Goal: Task Accomplishment & Management: Use online tool/utility

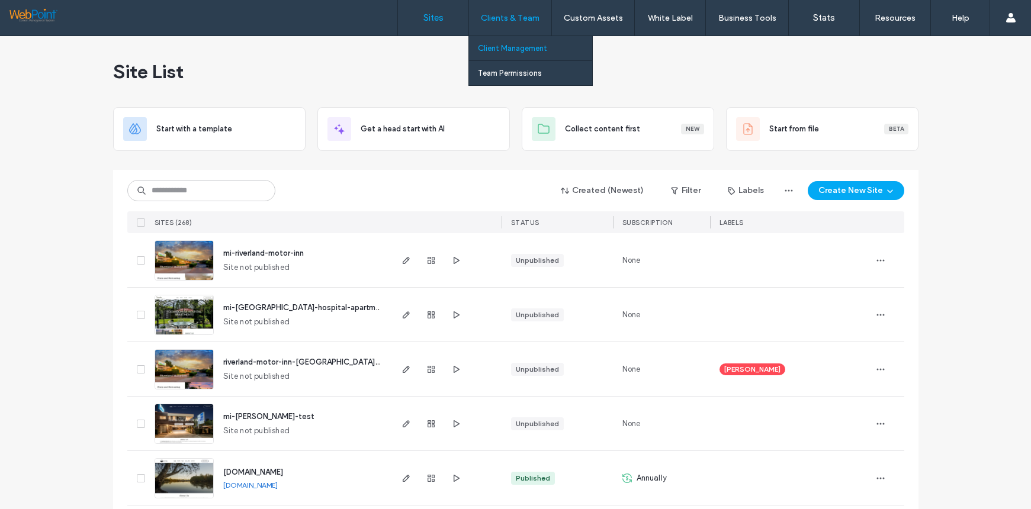
click at [503, 46] on label "Client Management" at bounding box center [512, 48] width 69 height 9
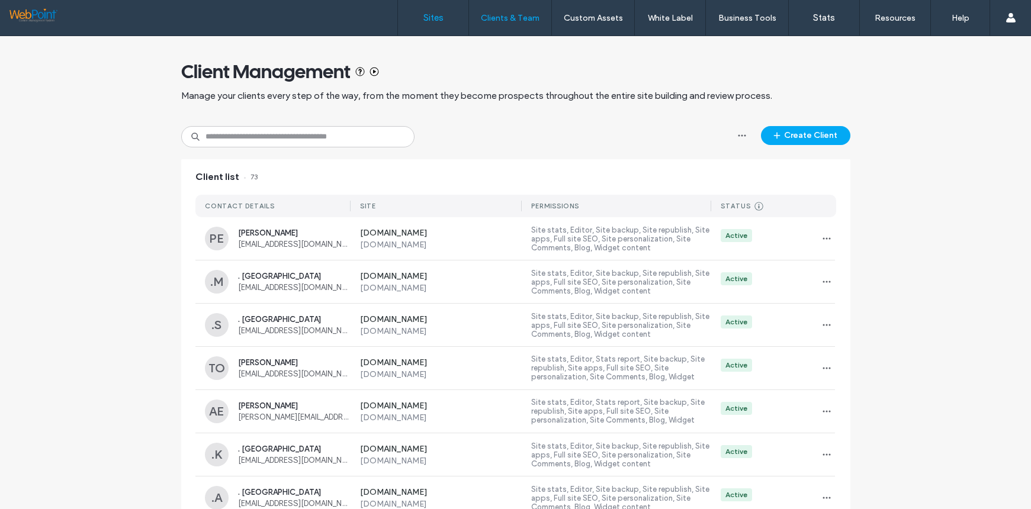
click at [428, 17] on label "Sites" at bounding box center [433, 17] width 20 height 11
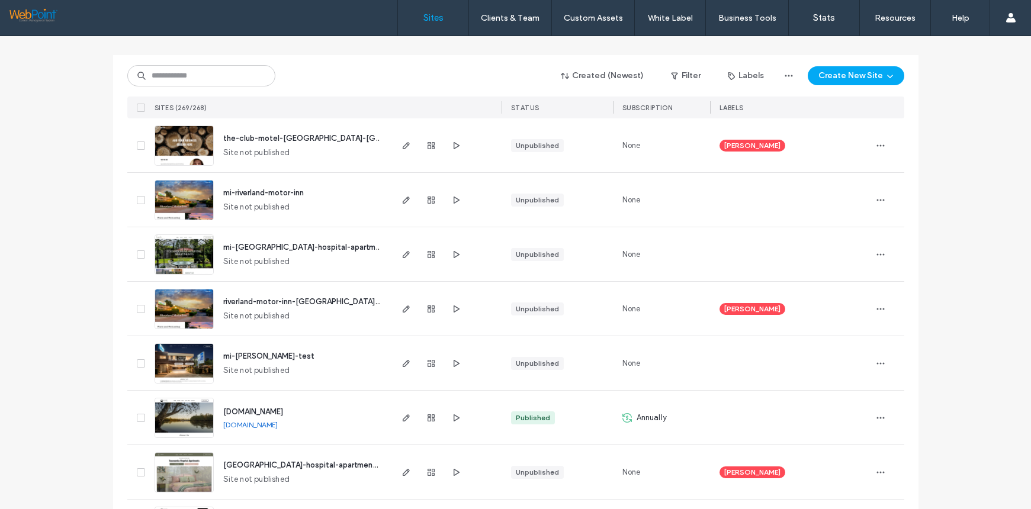
scroll to position [118, 0]
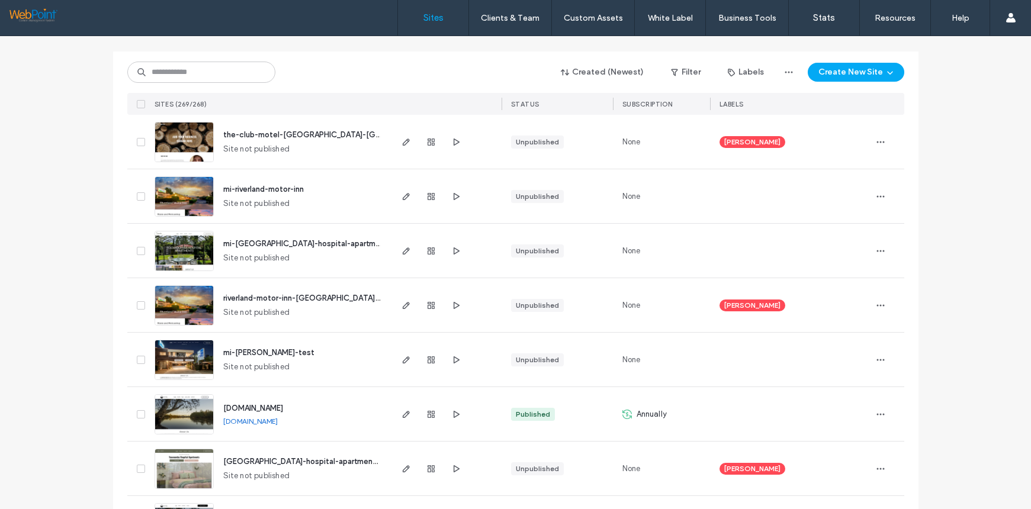
click at [181, 244] on img at bounding box center [184, 271] width 58 height 81
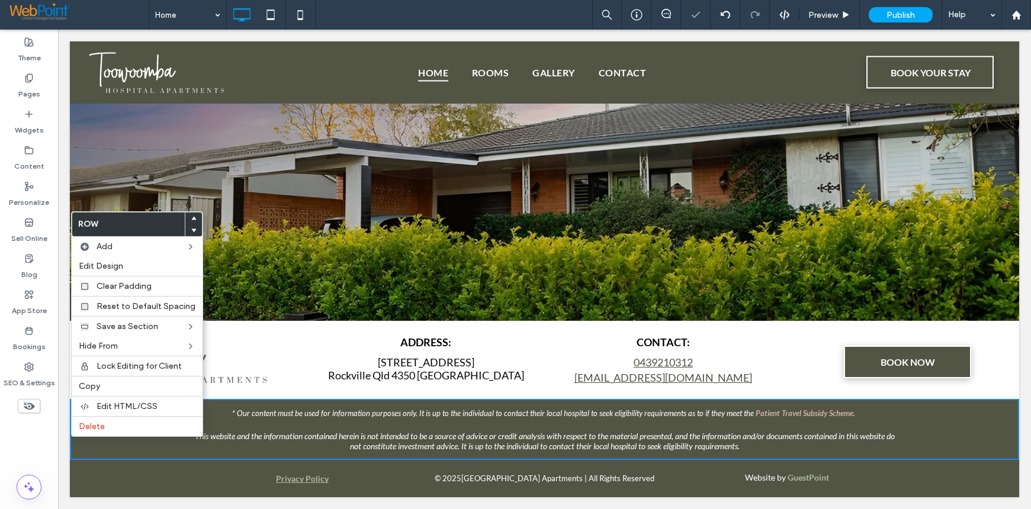
scroll to position [1142, 0]
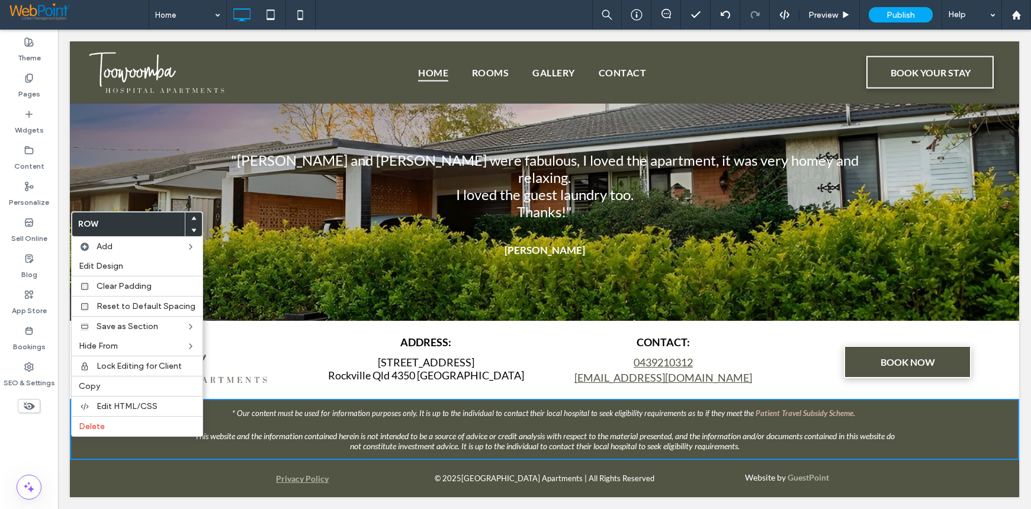
click at [898, 408] on div "* Our content must be used for information purposes only. It is up to the indiv…" at bounding box center [544, 429] width 949 height 61
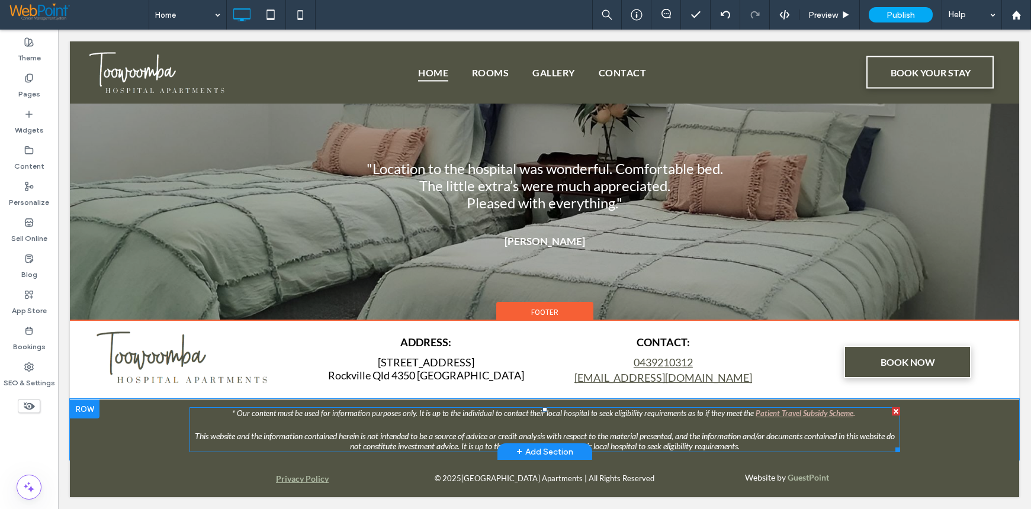
click at [841, 412] on strong "Patient Travel Subsidy Scheme" at bounding box center [804, 412] width 98 height 9
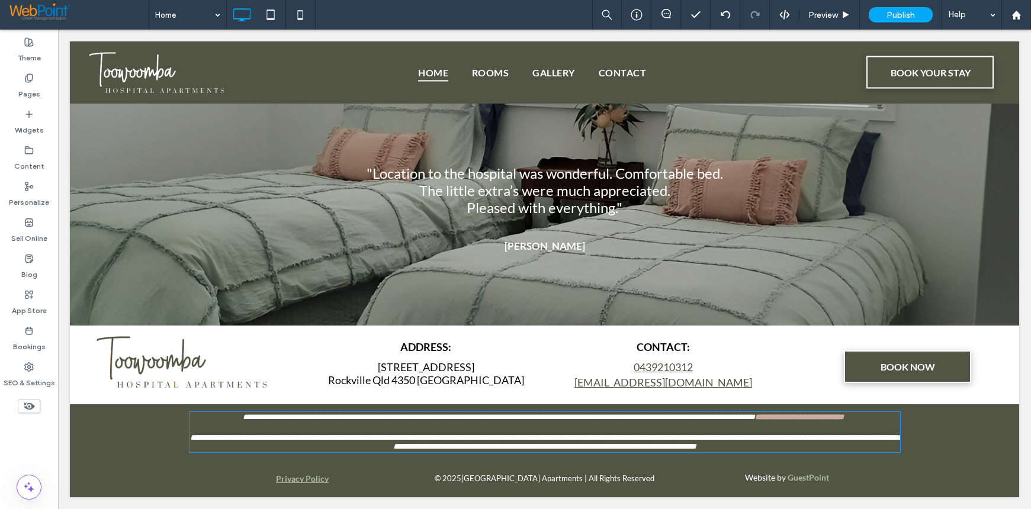
type input "****"
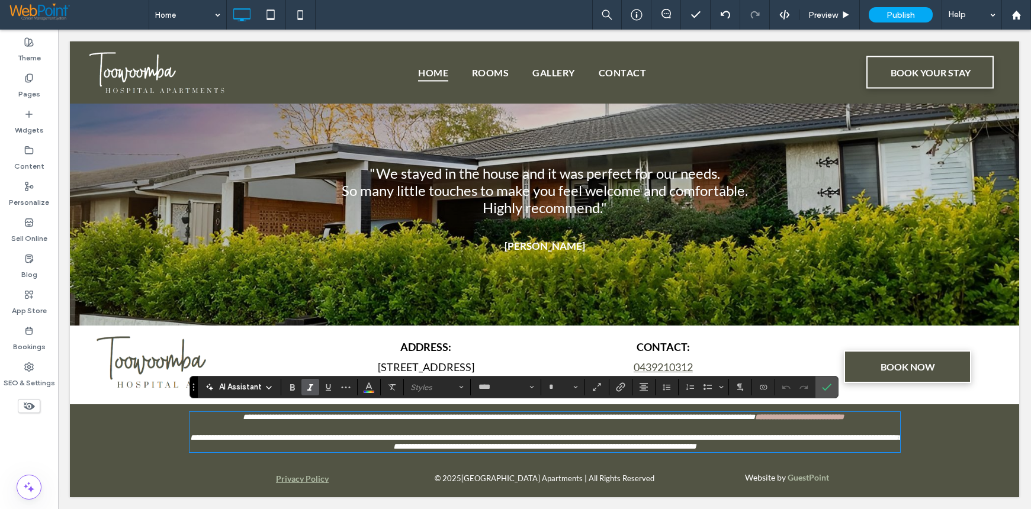
click at [844, 413] on strong "*" at bounding box center [844, 417] width 0 height 8
type input "**"
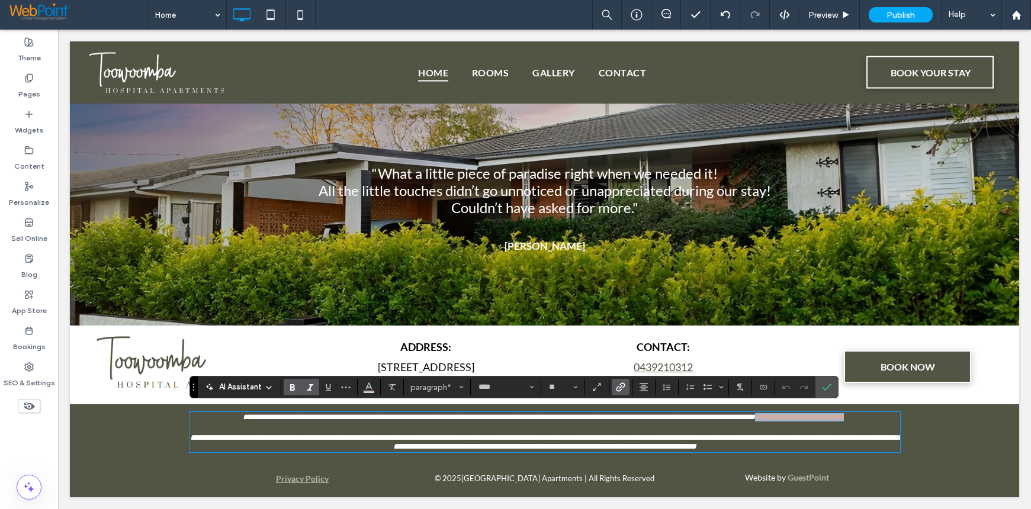
drag, startPoint x: 842, startPoint y: 413, endPoint x: 745, endPoint y: 411, distance: 96.5
click at [745, 413] on p "**********" at bounding box center [544, 417] width 710 height 8
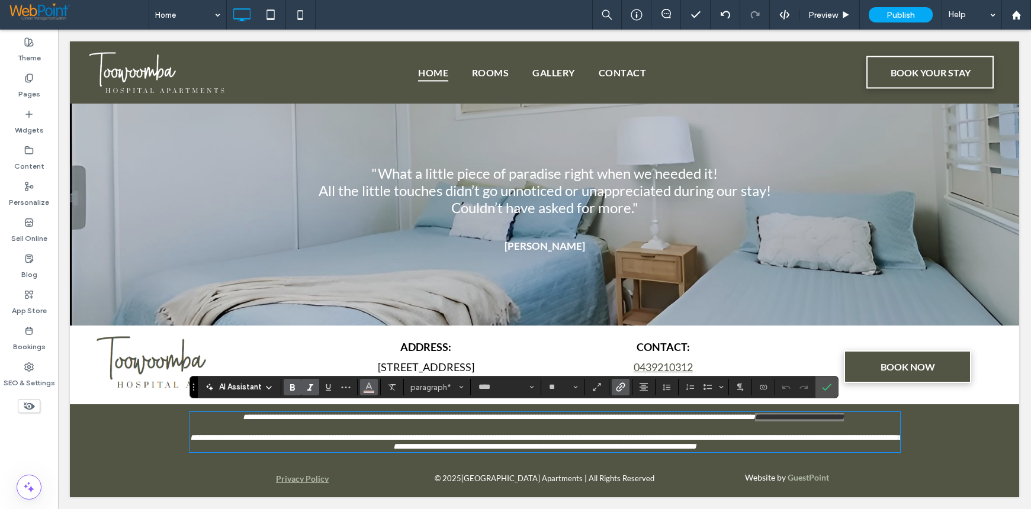
click at [369, 389] on icon "Color" at bounding box center [368, 385] width 9 height 9
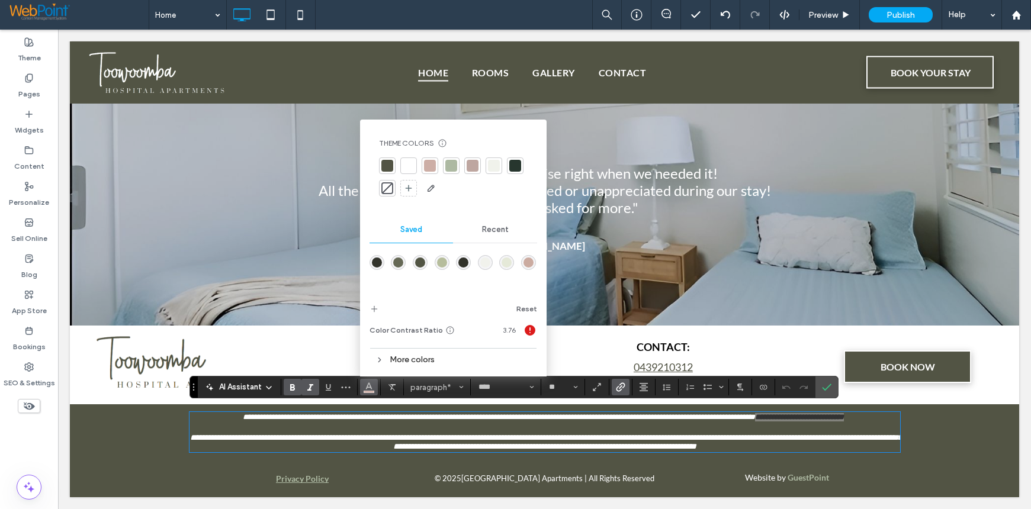
click at [454, 166] on div at bounding box center [451, 166] width 12 height 12
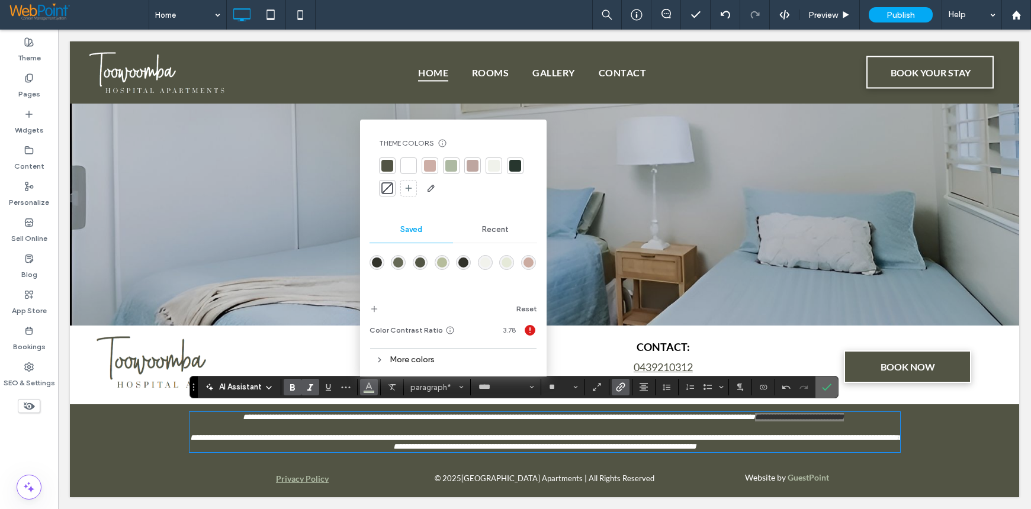
drag, startPoint x: 831, startPoint y: 386, endPoint x: 775, endPoint y: 365, distance: 60.1
click at [831, 386] on label "Confirm" at bounding box center [827, 387] width 18 height 21
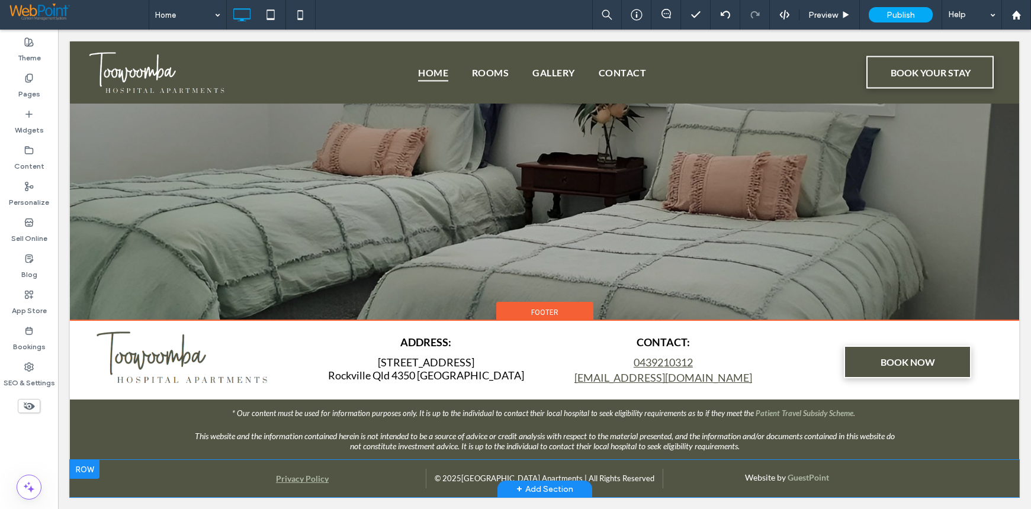
click at [86, 471] on div at bounding box center [85, 469] width 30 height 19
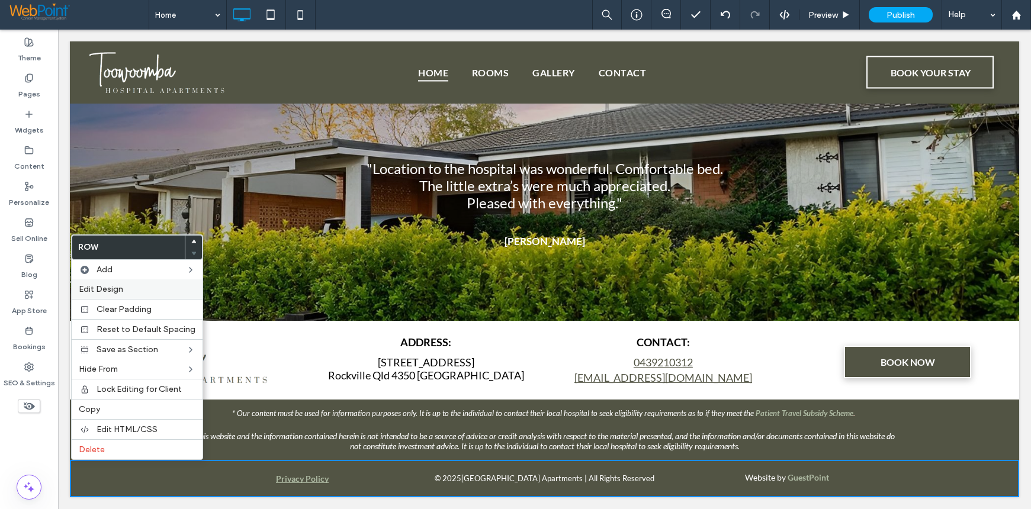
click at [96, 286] on span "Edit Design" at bounding box center [101, 289] width 44 height 10
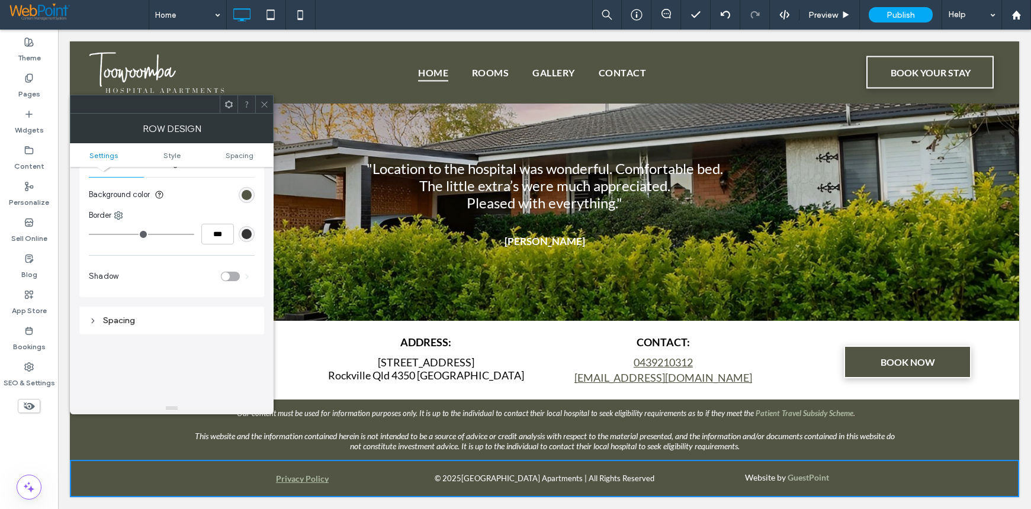
scroll to position [178, 0]
click at [244, 225] on div "rgb(51, 51, 51)" at bounding box center [247, 223] width 10 height 10
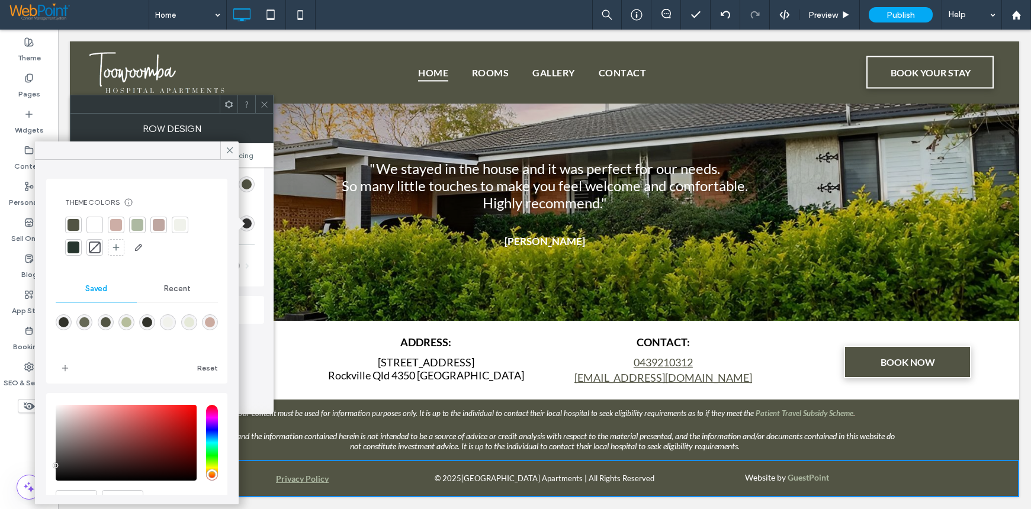
click at [95, 219] on div at bounding box center [95, 225] width 12 height 12
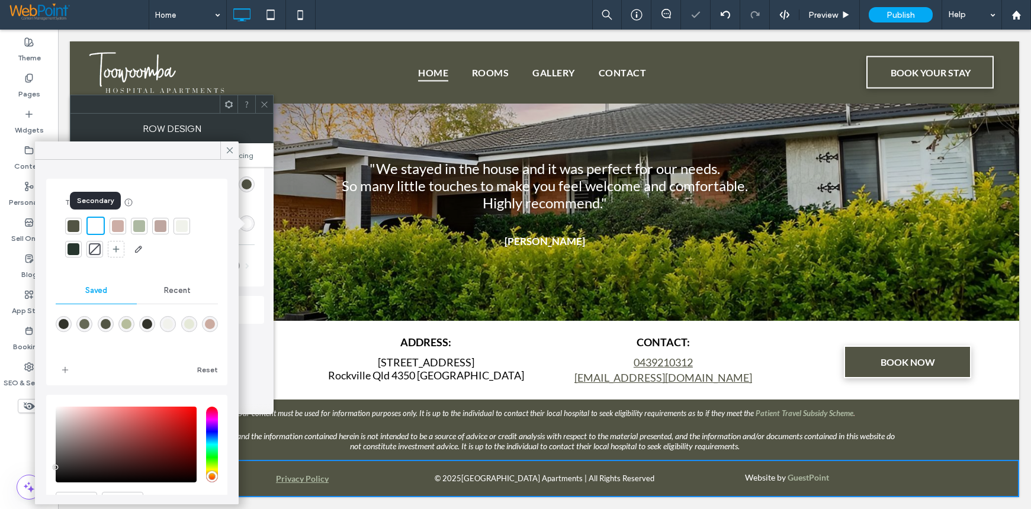
type input "*"
type input "***"
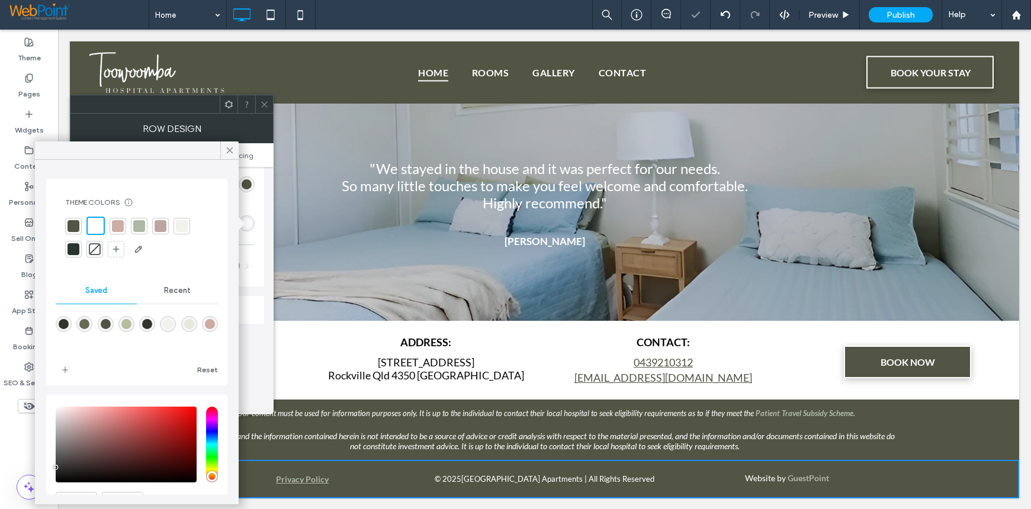
click at [259, 203] on div "Background Color Image Video Background color Border *** Shadow" at bounding box center [171, 205] width 185 height 164
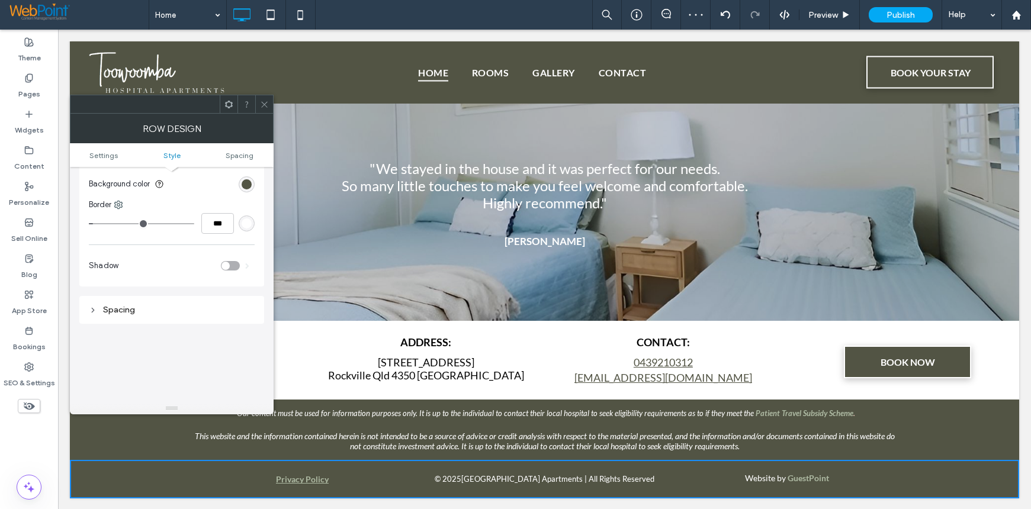
click at [265, 110] on span at bounding box center [264, 104] width 9 height 18
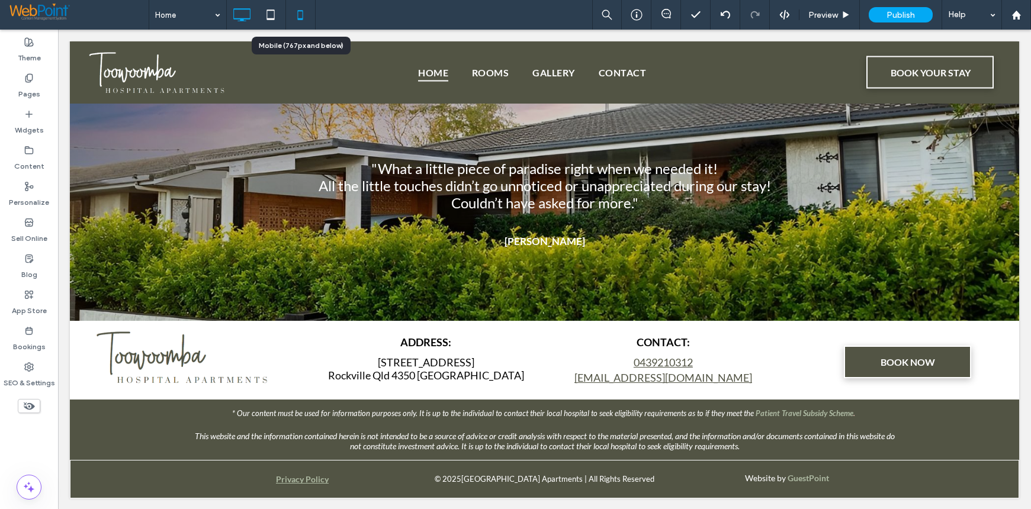
click at [300, 12] on icon at bounding box center [300, 15] width 24 height 24
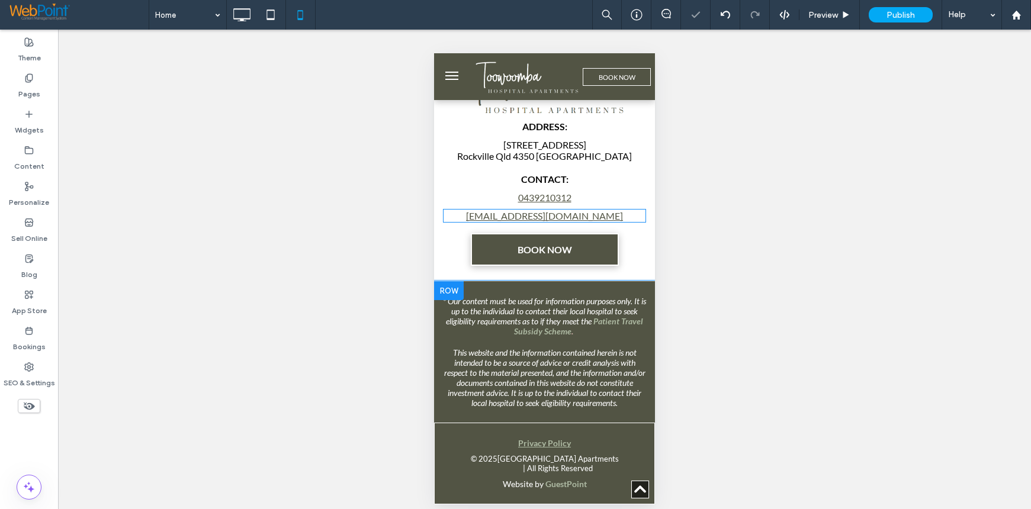
scroll to position [1560, 0]
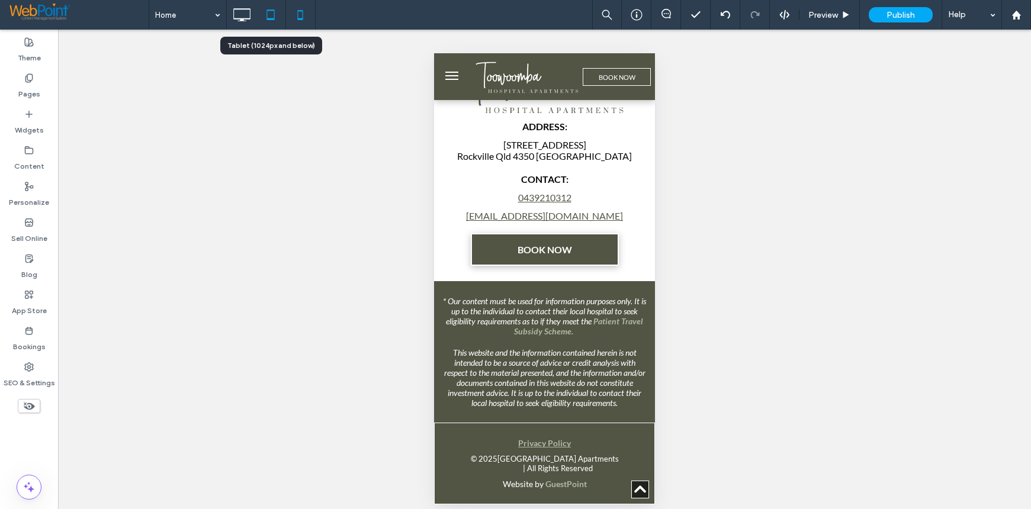
click at [272, 13] on icon at bounding box center [271, 15] width 24 height 24
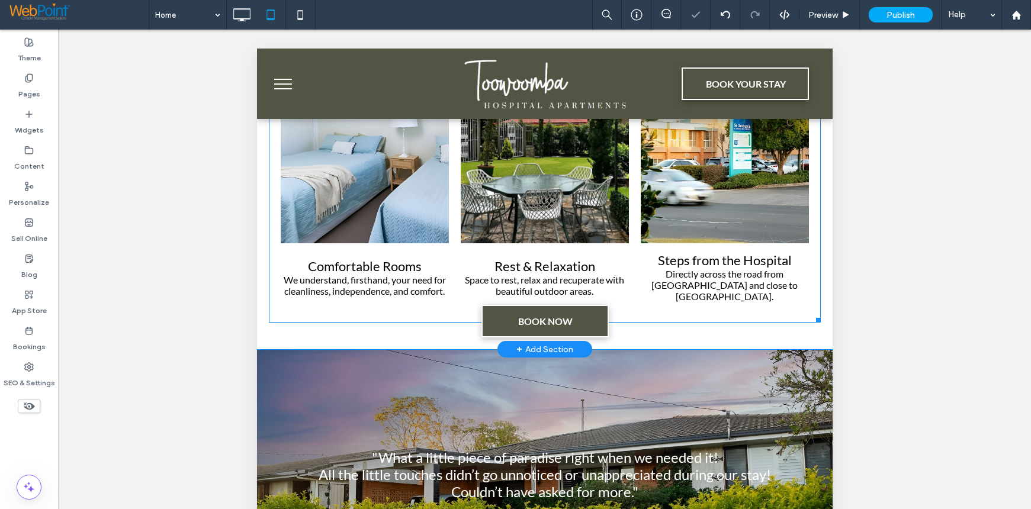
scroll to position [316, 0]
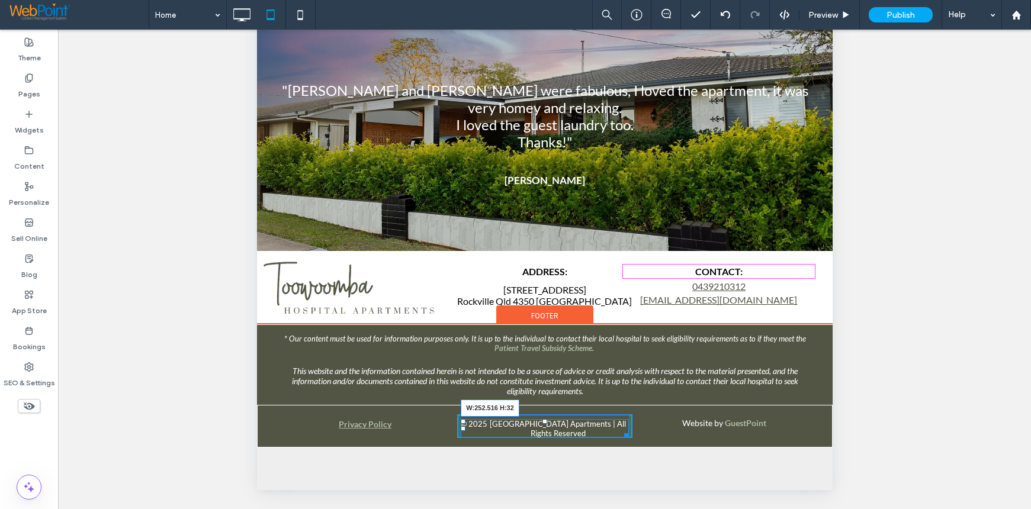
drag, startPoint x: 619, startPoint y: 477, endPoint x: 611, endPoint y: 477, distance: 7.7
click at [619, 438] on div at bounding box center [623, 433] width 9 height 9
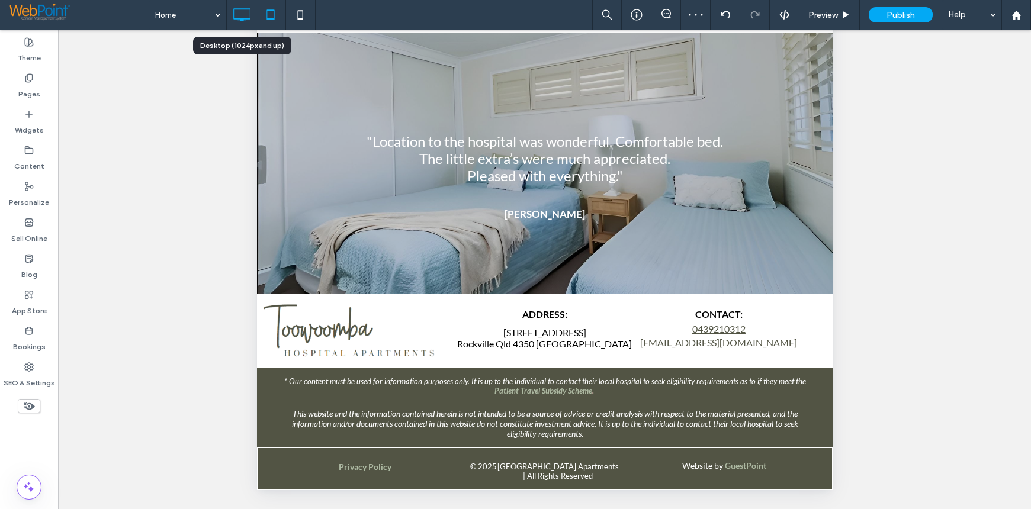
drag, startPoint x: 185, startPoint y: 139, endPoint x: 245, endPoint y: 10, distance: 142.5
click at [245, 10] on icon at bounding box center [242, 15] width 24 height 24
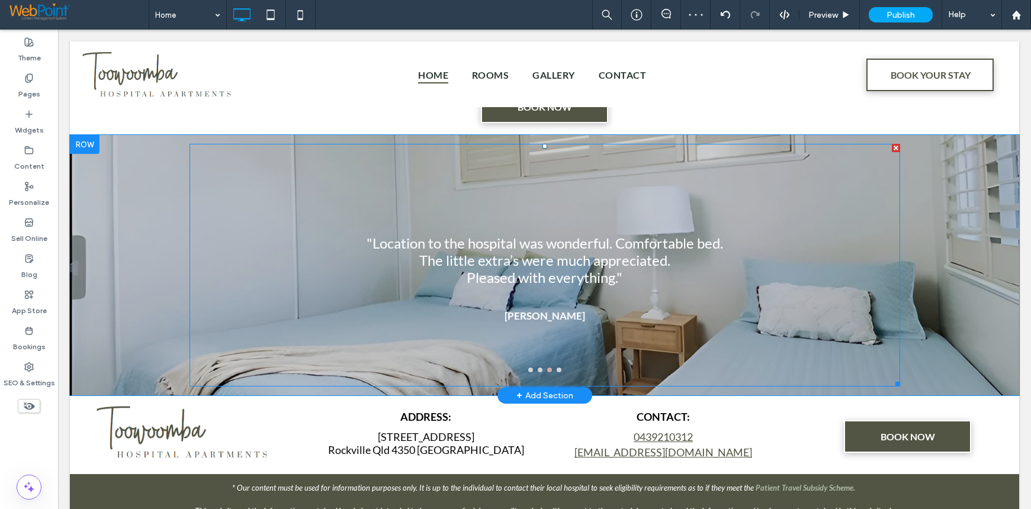
scroll to position [1147, 0]
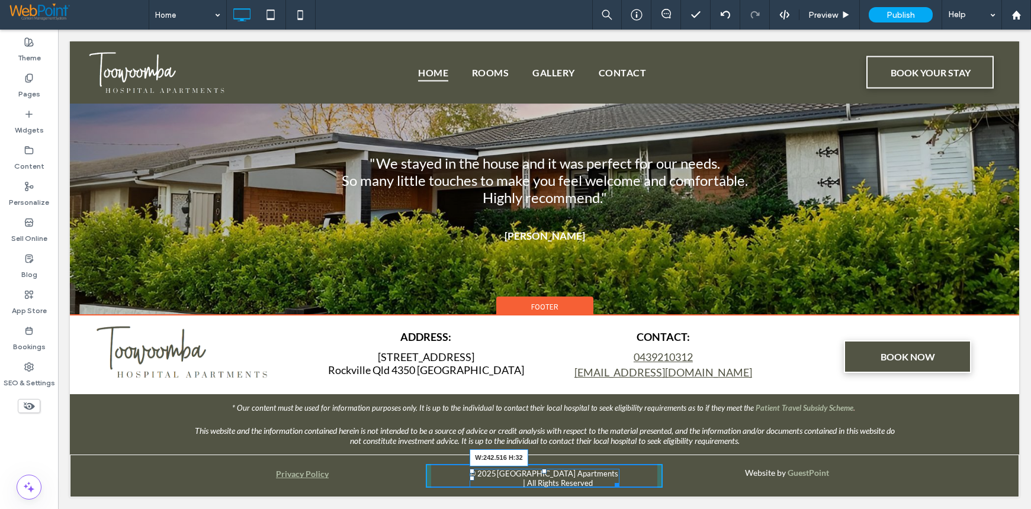
click at [610, 483] on div at bounding box center [614, 483] width 9 height 9
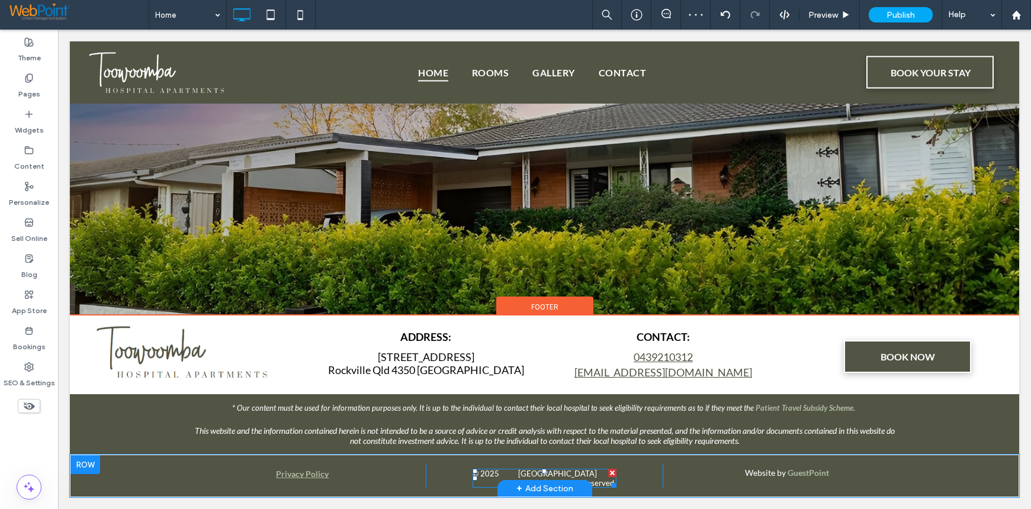
click at [602, 482] on span at bounding box center [544, 478] width 144 height 19
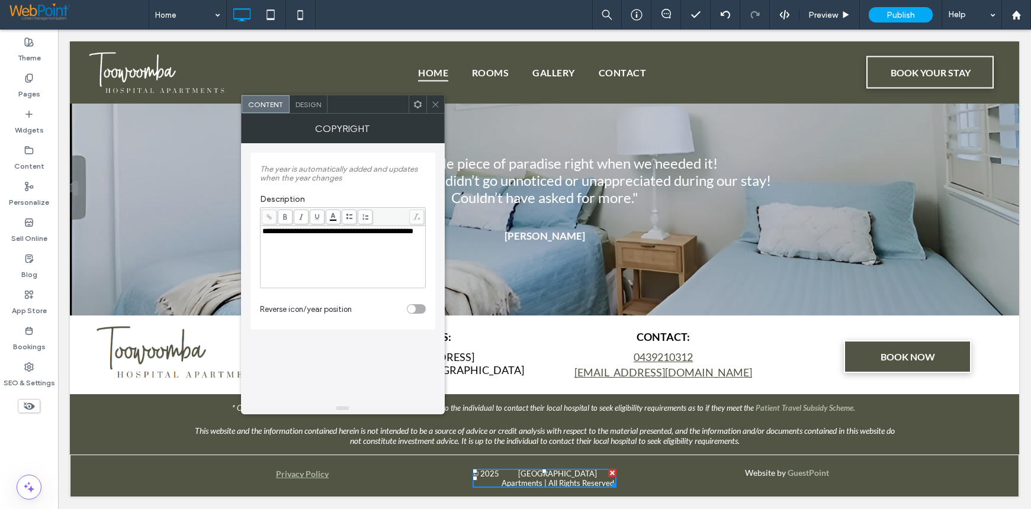
click at [386, 234] on span "**********" at bounding box center [337, 231] width 151 height 8
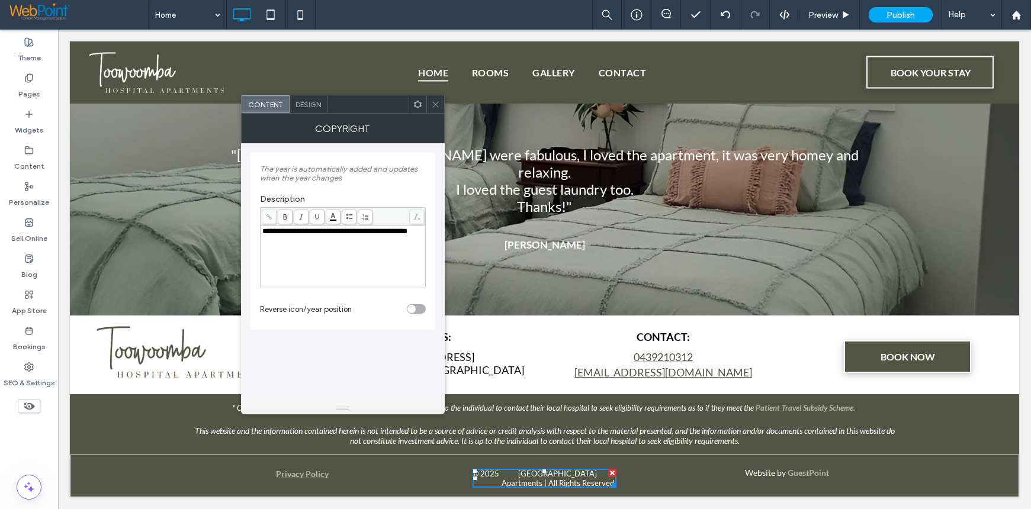
click at [355, 349] on div "**********" at bounding box center [342, 272] width 185 height 259
click at [433, 102] on icon at bounding box center [435, 104] width 9 height 9
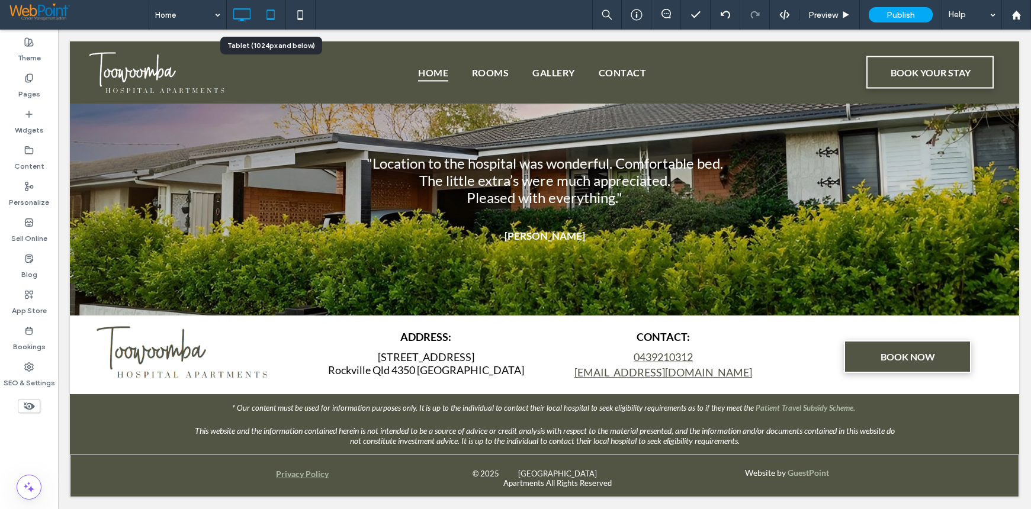
click at [271, 15] on icon at bounding box center [271, 15] width 24 height 24
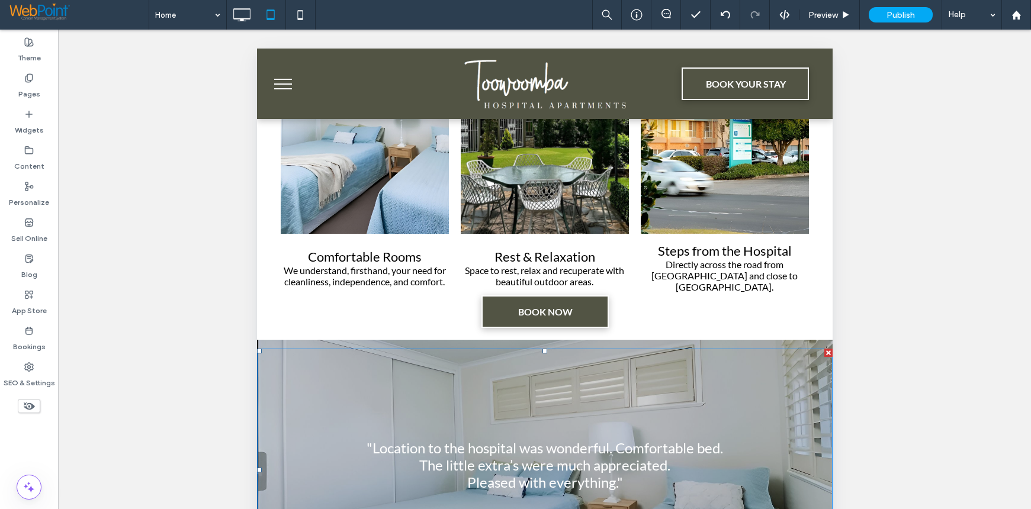
scroll to position [316, 0]
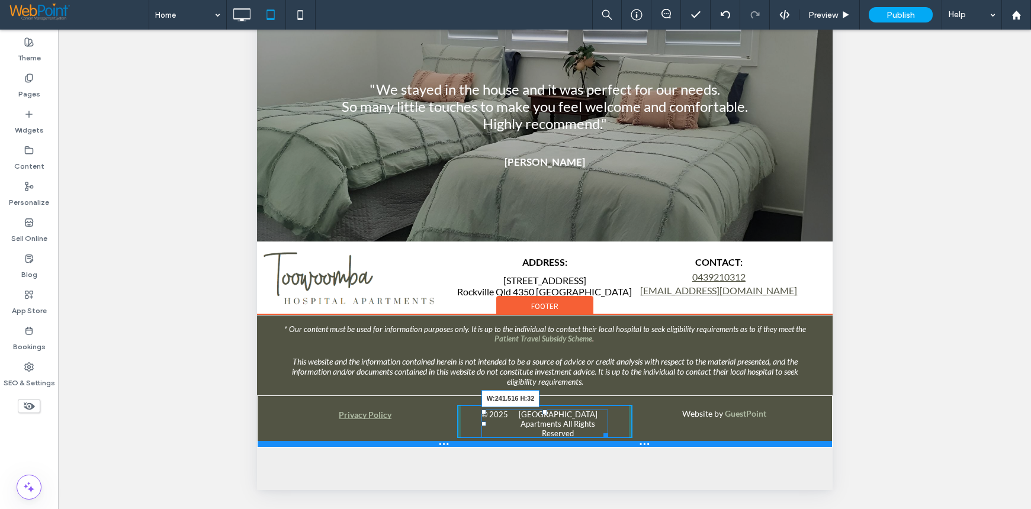
drag, startPoint x: 601, startPoint y: 477, endPoint x: 610, endPoint y: 478, distance: 9.5
click at [610, 448] on div "Privacy Policy Click To Paste © 2025 Toowoomba Hospital Apartments All Rights R…" at bounding box center [543, 421] width 575 height 52
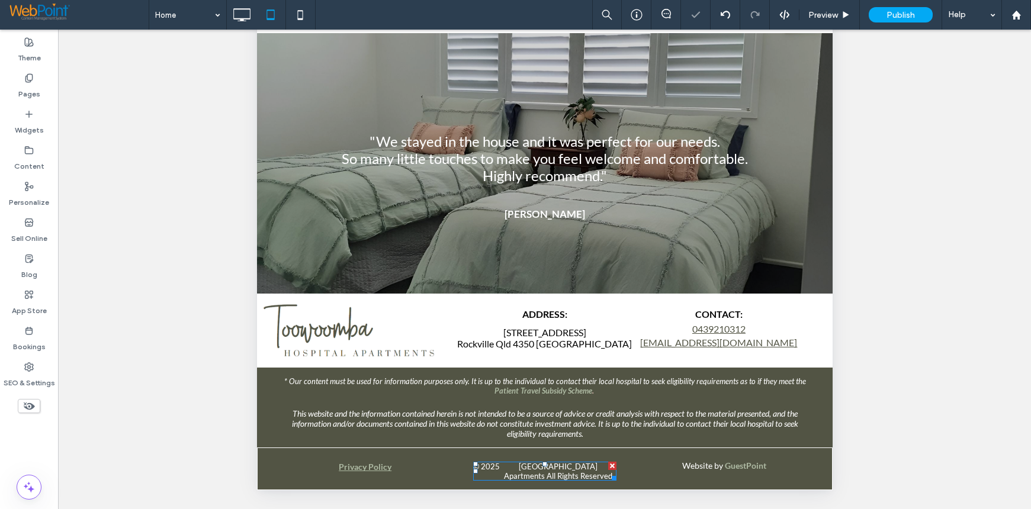
scroll to position [923, 0]
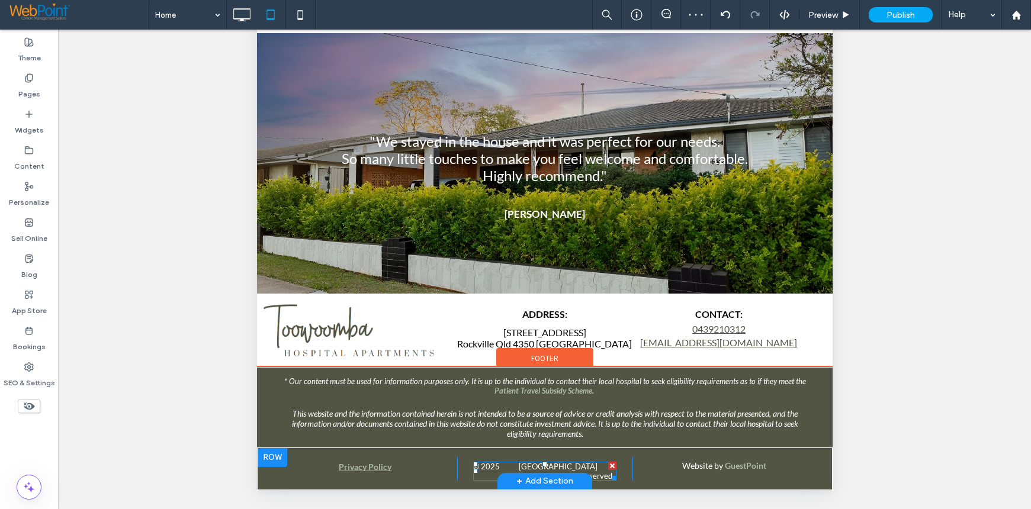
click at [557, 464] on span at bounding box center [543, 471] width 143 height 19
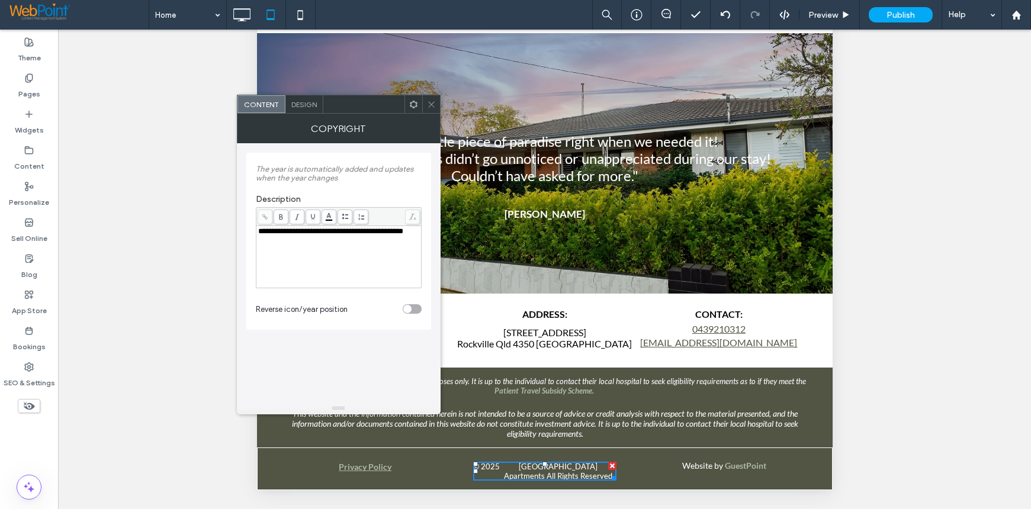
click at [299, 105] on span "Design" at bounding box center [303, 104] width 25 height 9
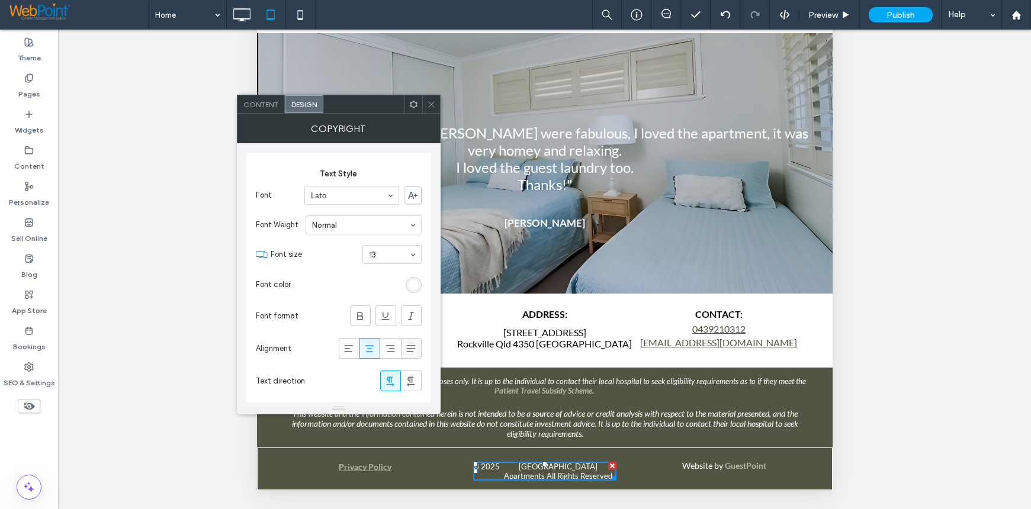
click at [411, 350] on icon at bounding box center [411, 349] width 12 height 12
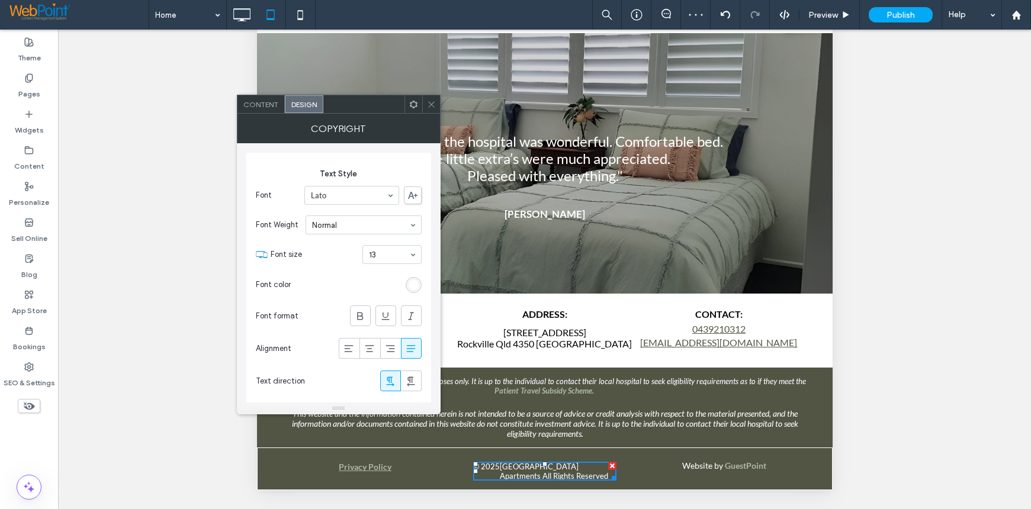
click at [428, 101] on icon at bounding box center [431, 104] width 9 height 9
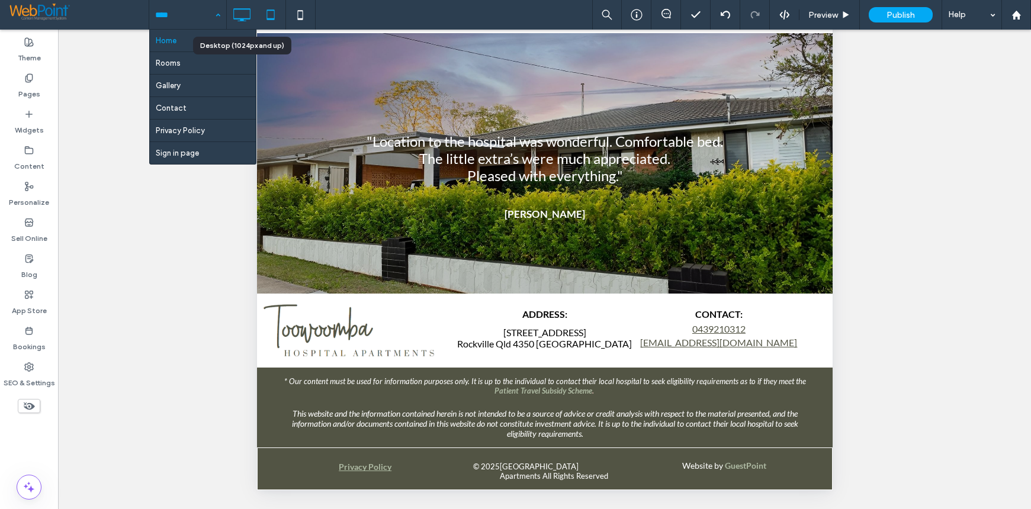
click at [242, 12] on icon at bounding box center [242, 15] width 24 height 24
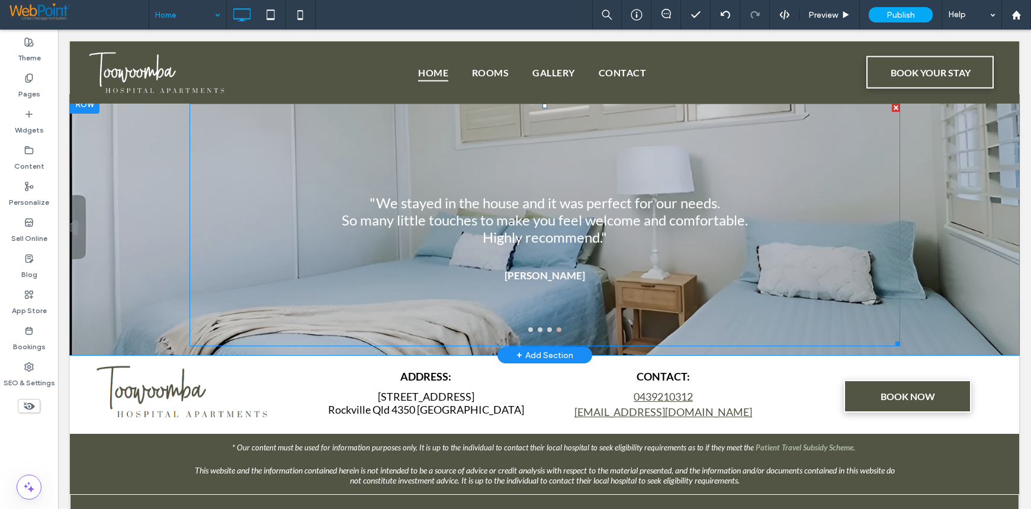
scroll to position [1147, 0]
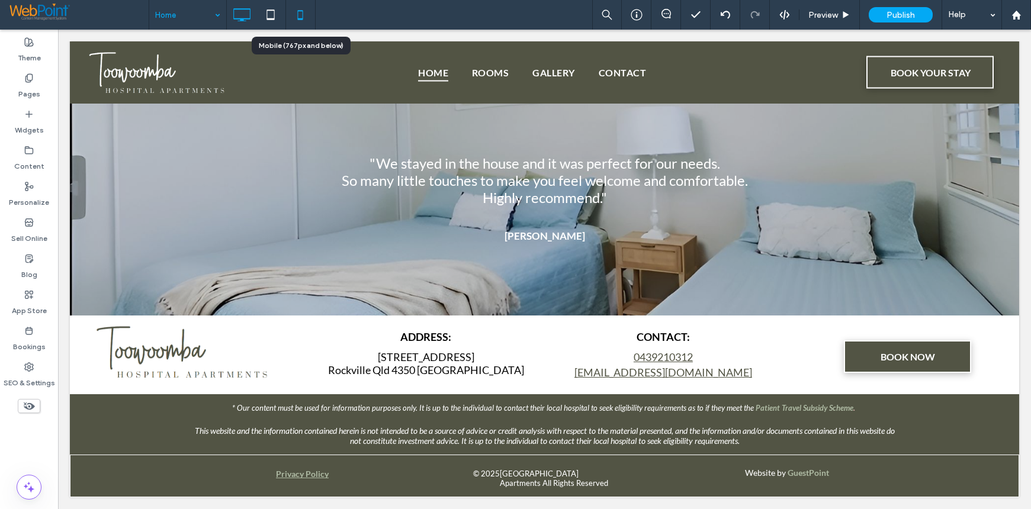
click at [298, 14] on use at bounding box center [300, 14] width 5 height 9
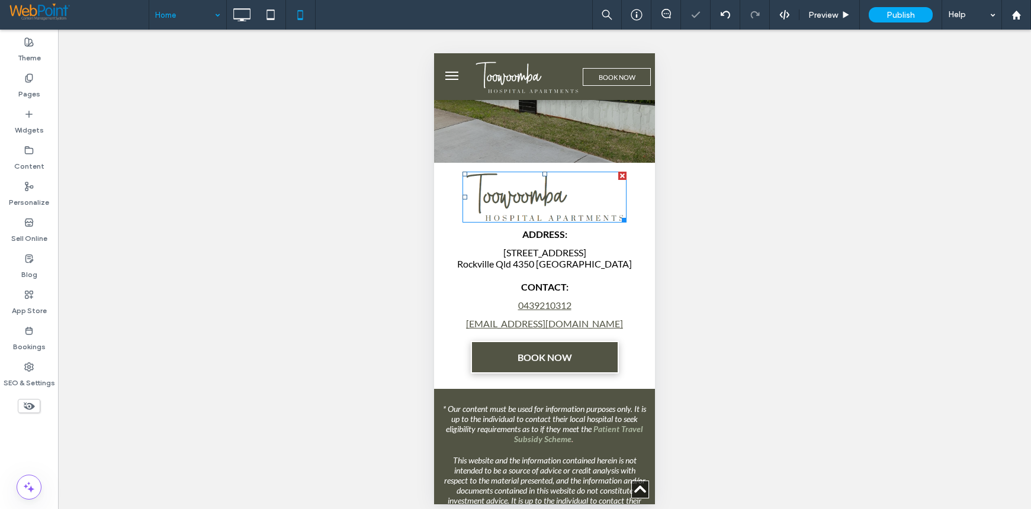
scroll to position [1560, 0]
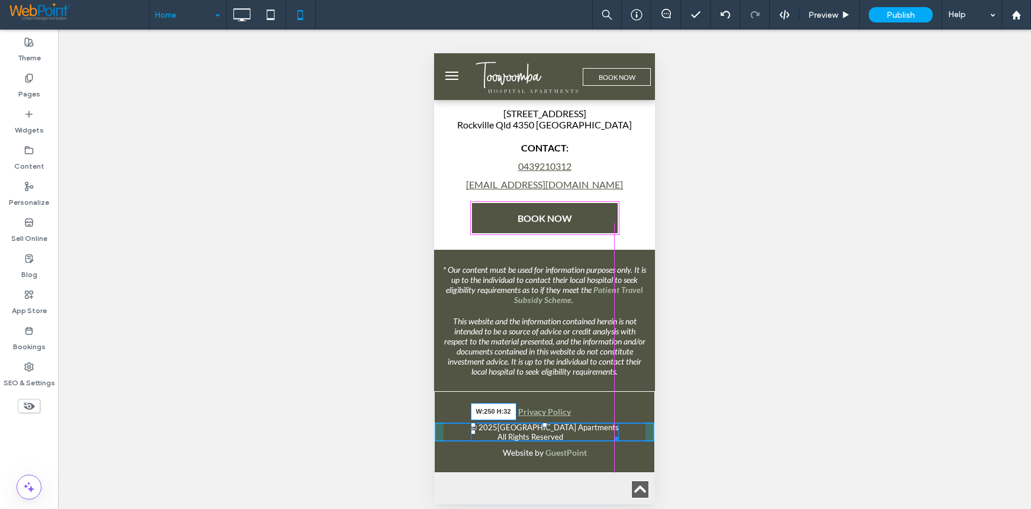
drag, startPoint x: 613, startPoint y: 471, endPoint x: 1047, endPoint y: 520, distance: 436.2
click at [613, 442] on div at bounding box center [614, 437] width 9 height 9
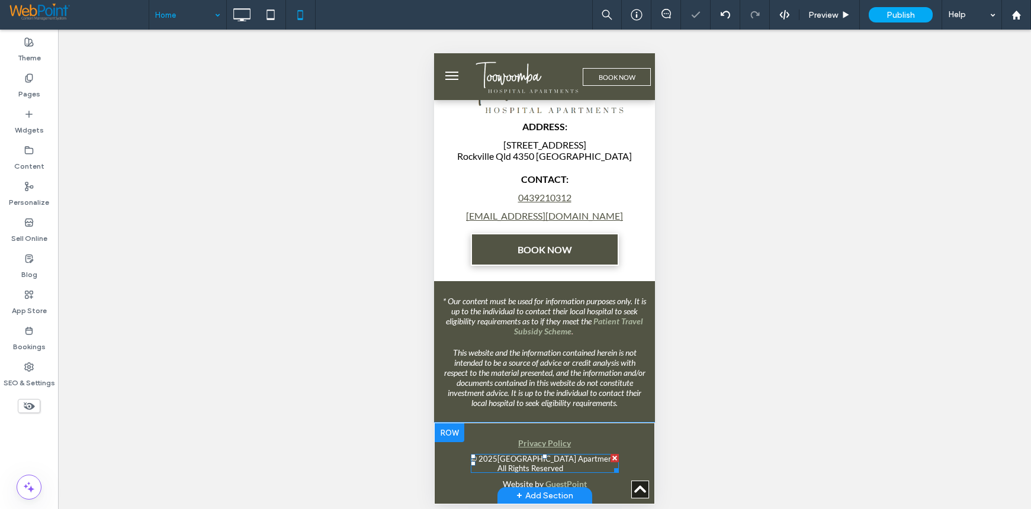
click at [530, 466] on span at bounding box center [545, 463] width 148 height 19
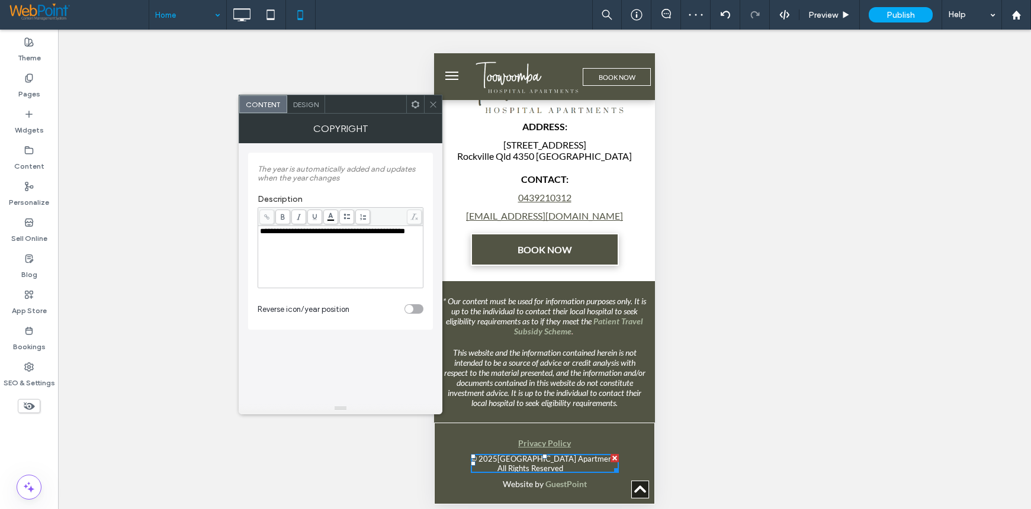
click at [310, 110] on div "Design" at bounding box center [306, 104] width 38 height 18
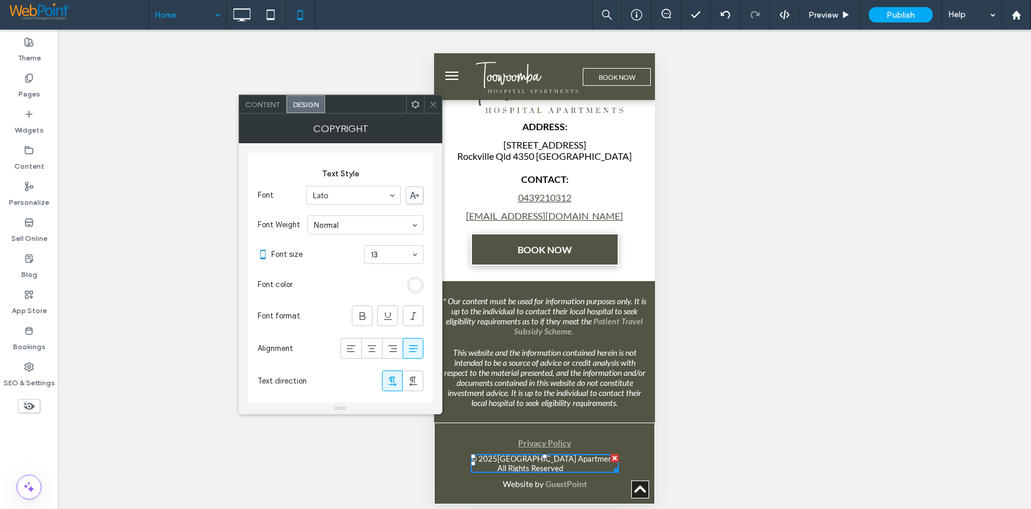
click at [413, 351] on use at bounding box center [412, 348] width 9 height 7
click at [432, 104] on use at bounding box center [433, 104] width 6 height 6
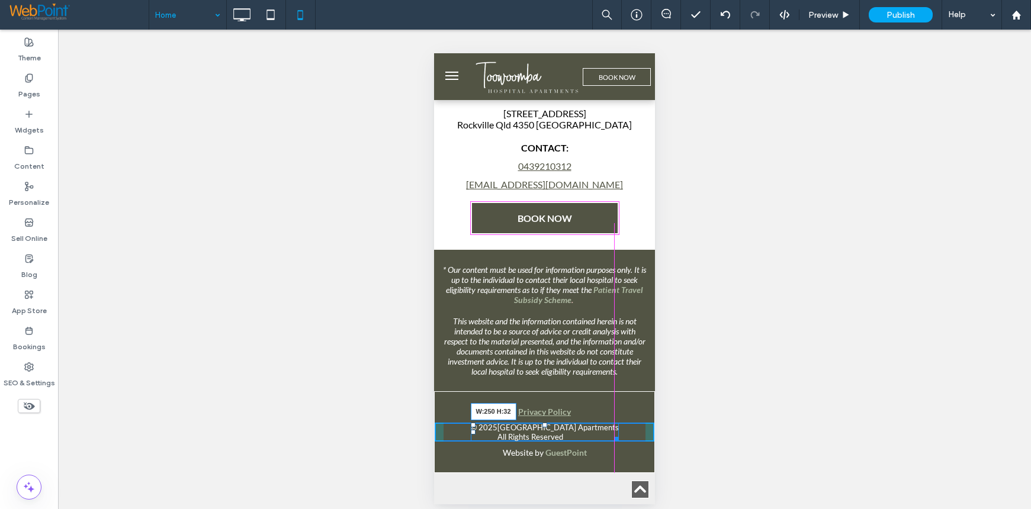
drag, startPoint x: 608, startPoint y: 472, endPoint x: 1025, endPoint y: 511, distance: 419.1
click at [610, 442] on div at bounding box center [614, 437] width 9 height 9
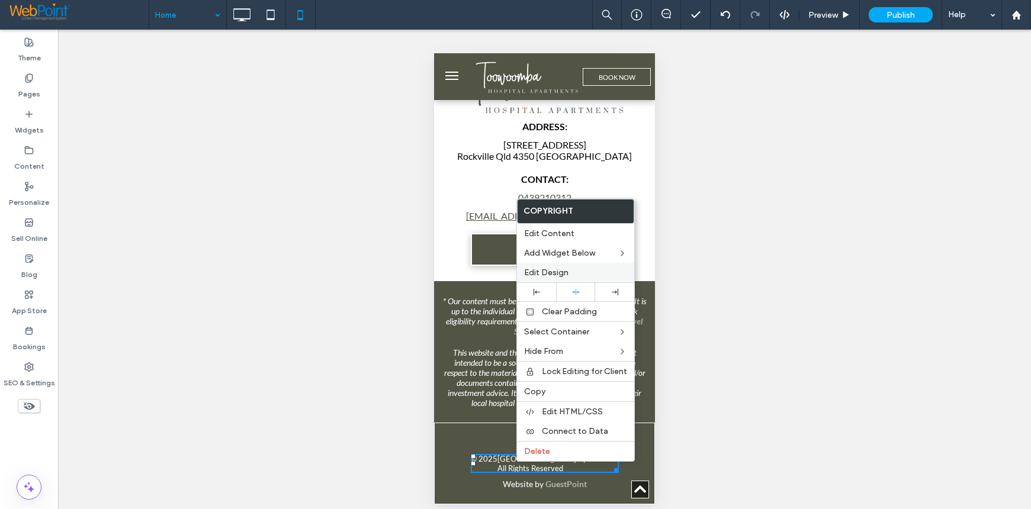
click at [547, 275] on span "Edit Design" at bounding box center [546, 273] width 44 height 10
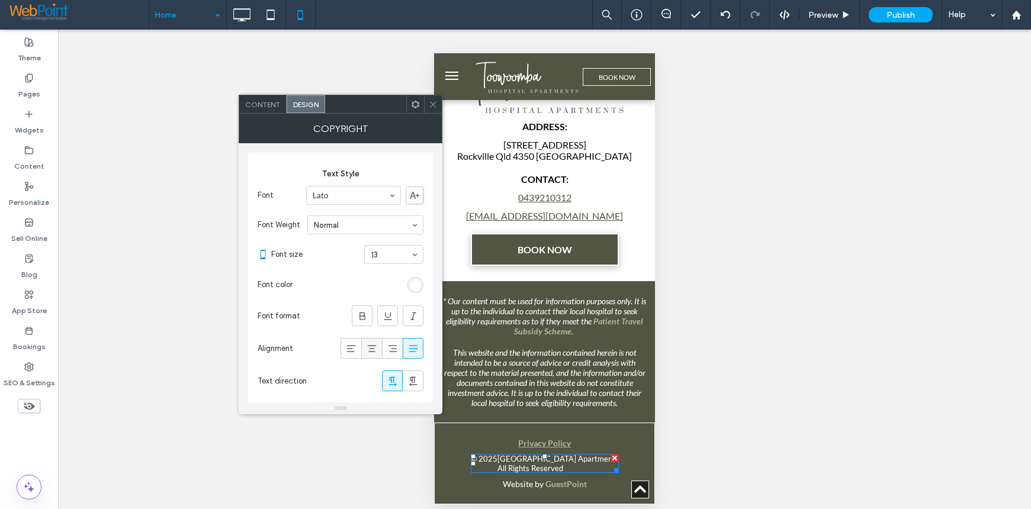
click at [372, 346] on use at bounding box center [371, 348] width 9 height 7
click at [351, 352] on use at bounding box center [350, 348] width 9 height 7
drag, startPoint x: 427, startPoint y: 104, endPoint x: 159, endPoint y: 132, distance: 270.2
click at [427, 104] on div at bounding box center [433, 104] width 18 height 18
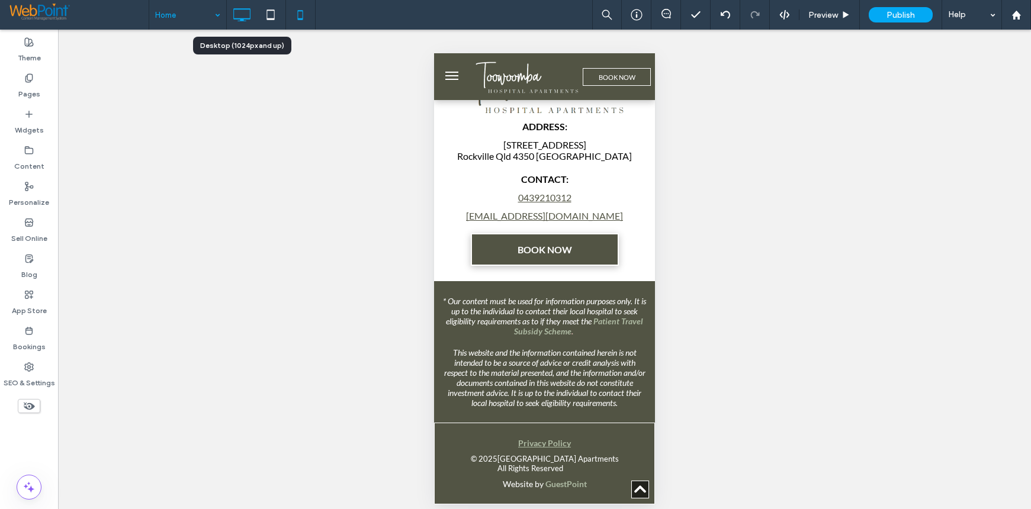
click at [238, 11] on icon at bounding box center [242, 15] width 24 height 24
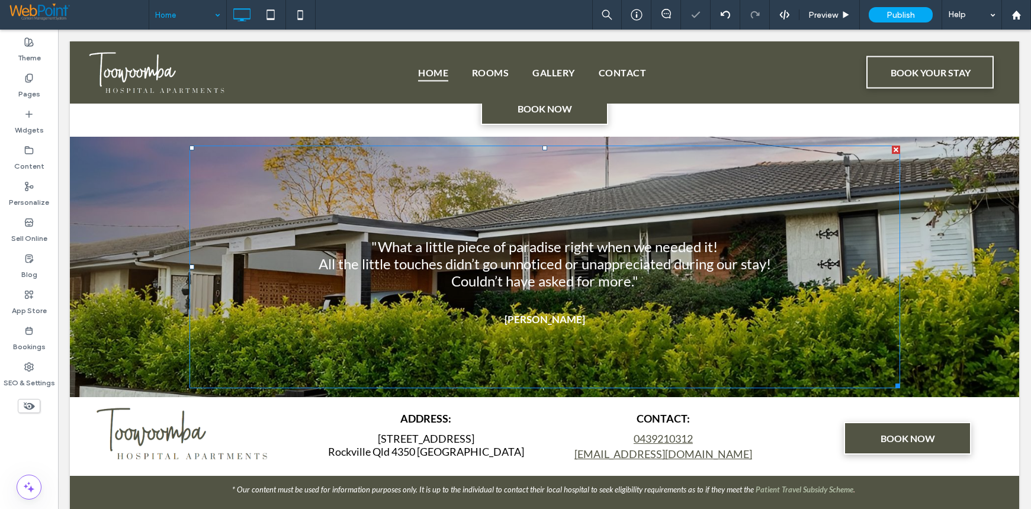
scroll to position [1147, 0]
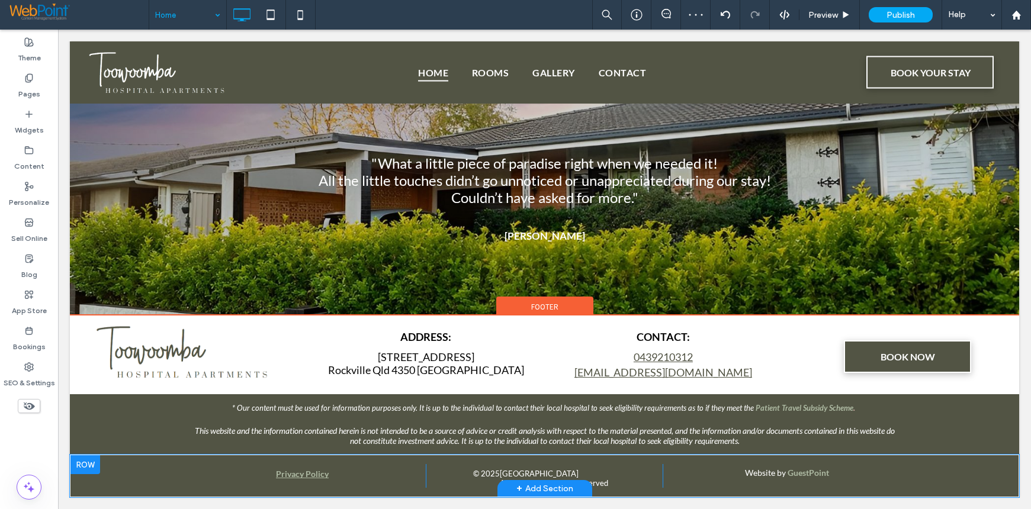
click at [79, 465] on div at bounding box center [85, 464] width 30 height 19
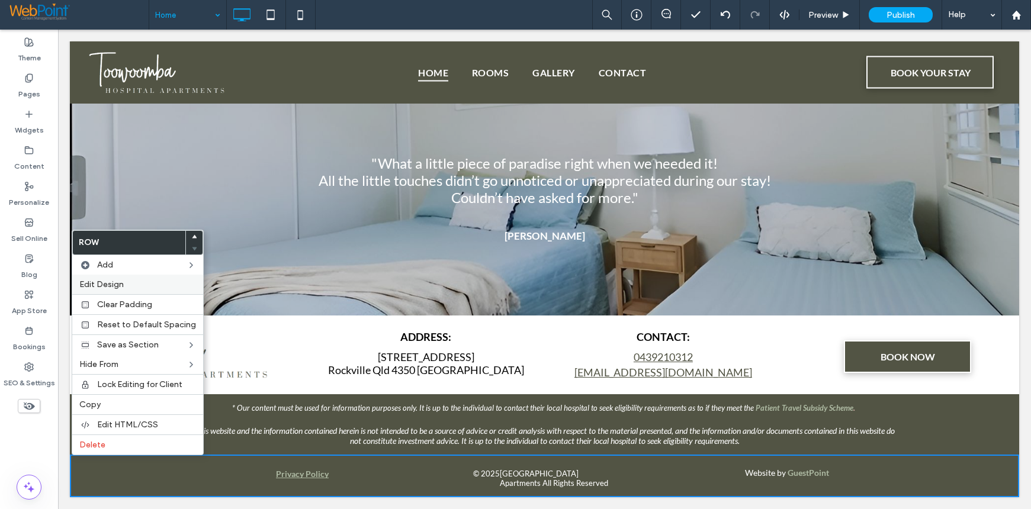
click at [101, 285] on span "Edit Design" at bounding box center [101, 284] width 44 height 10
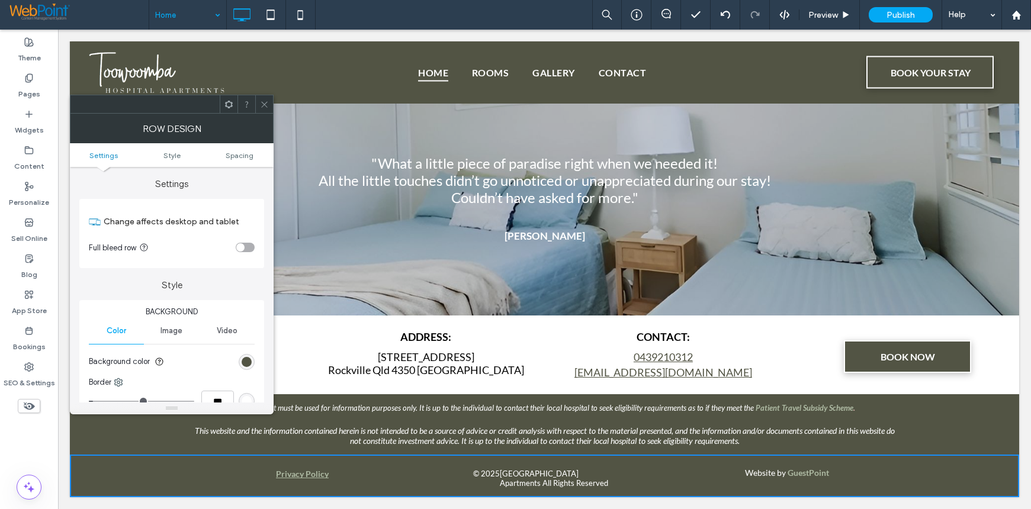
click at [244, 160] on ul "Settings Style Spacing" at bounding box center [172, 155] width 204 height 24
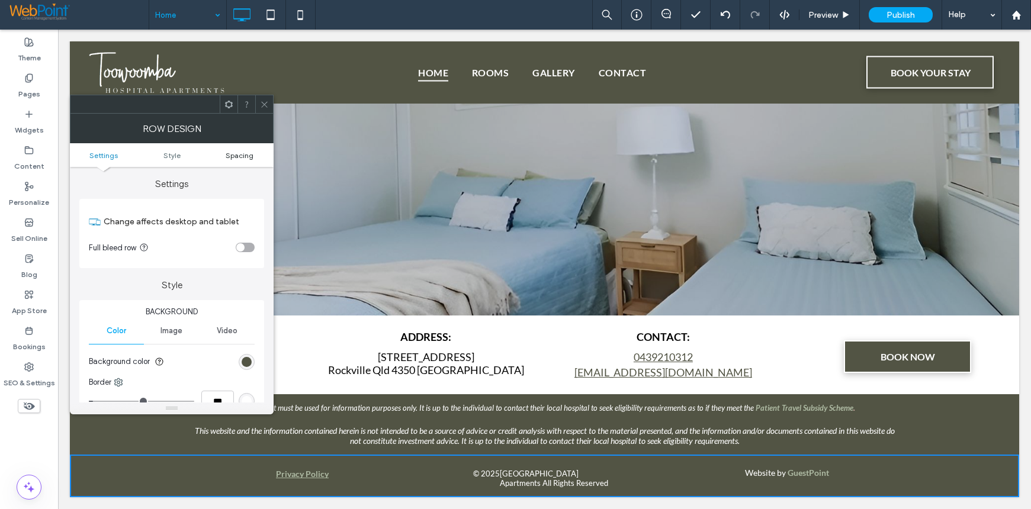
click at [244, 157] on span "Spacing" at bounding box center [240, 155] width 28 height 9
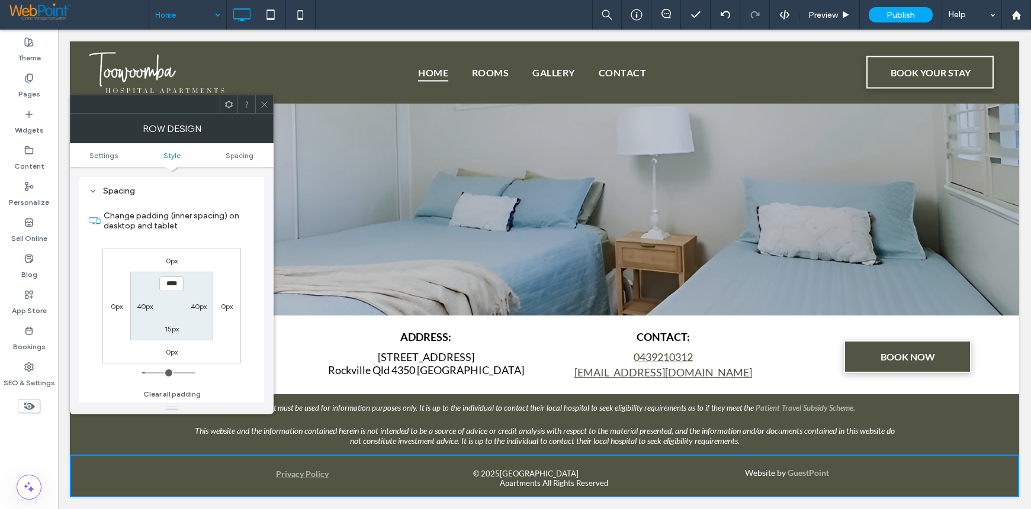
scroll to position [297, 0]
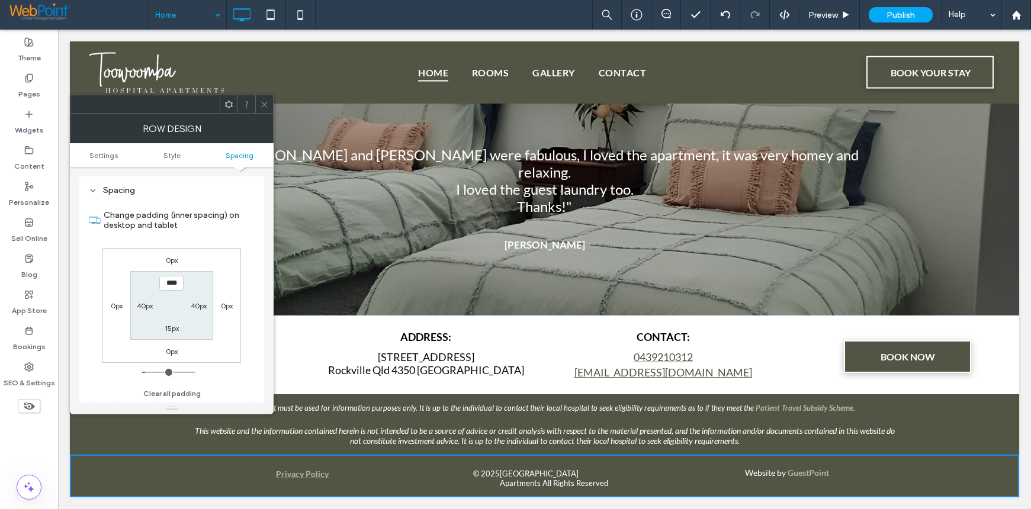
type input "*"
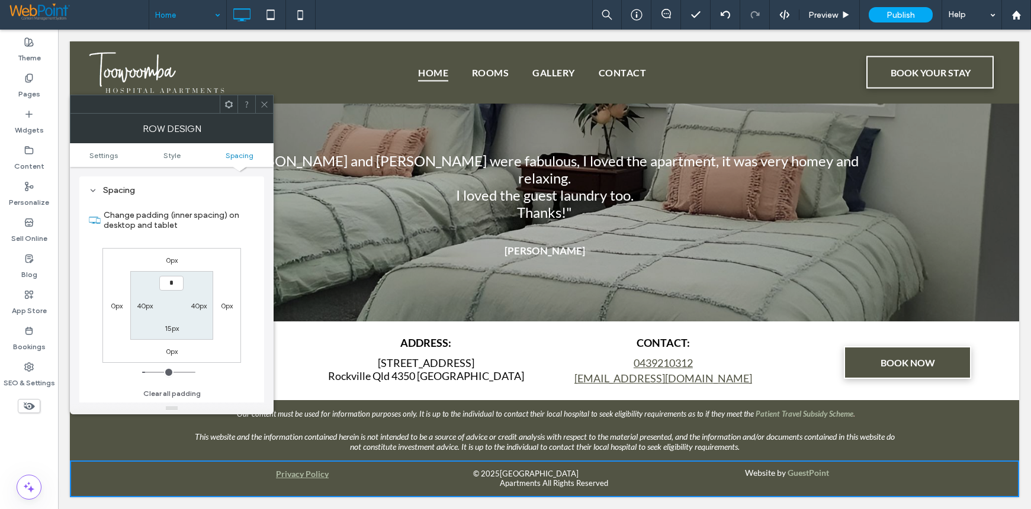
scroll to position [1141, 0]
type input "**"
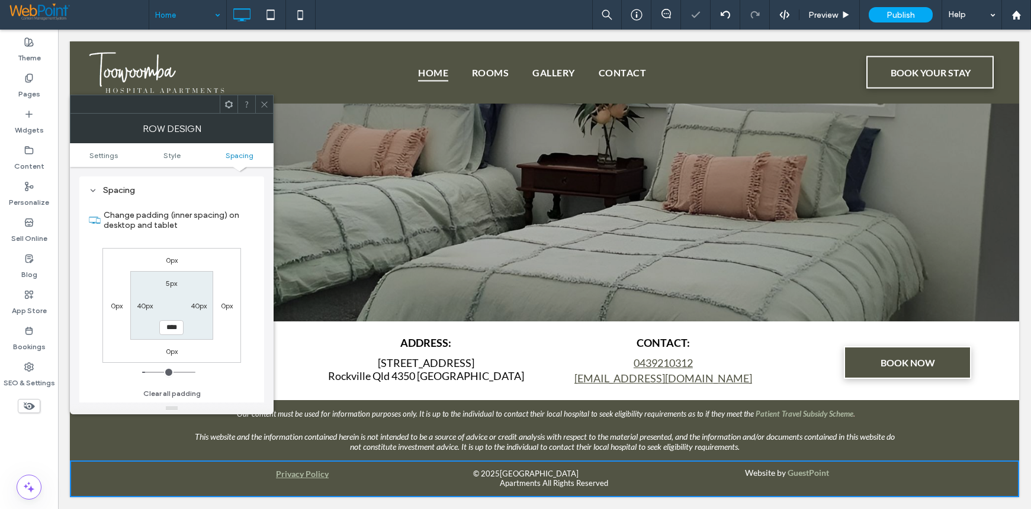
type input "*"
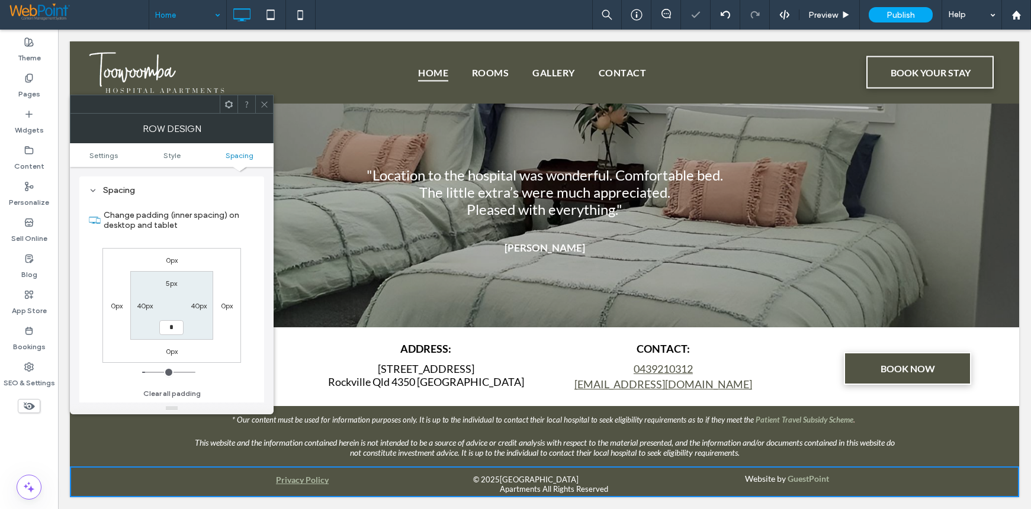
scroll to position [1136, 0]
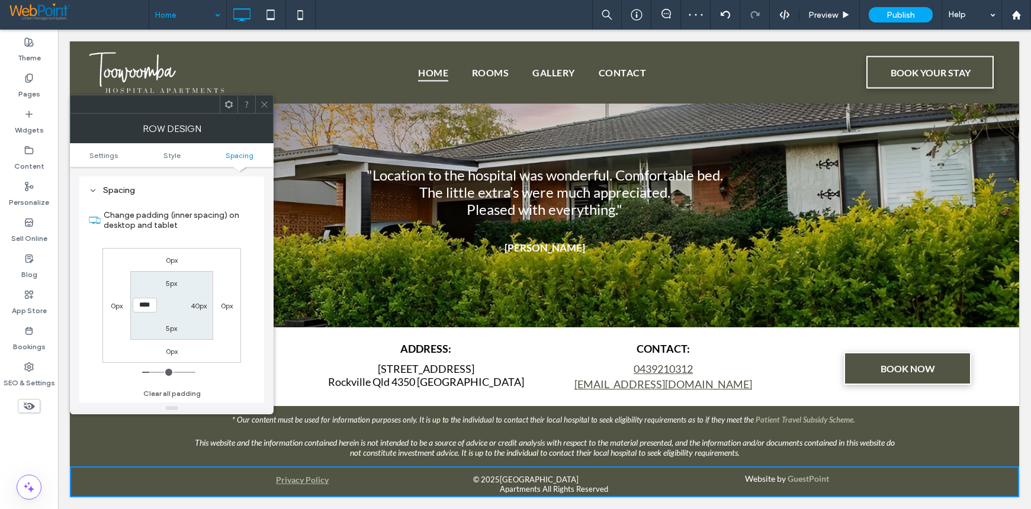
click at [171, 329] on label "5px" at bounding box center [171, 328] width 11 height 9
type input "*"
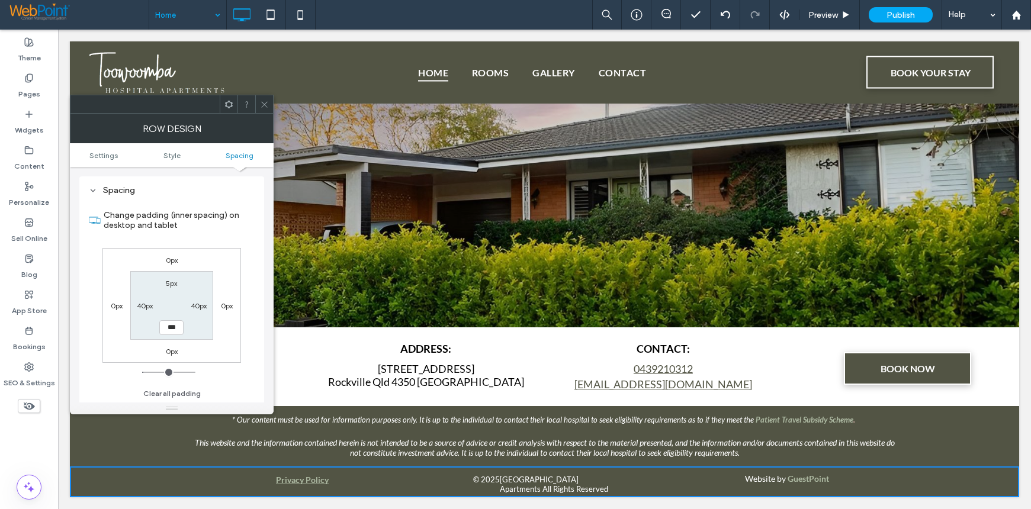
type input "*"
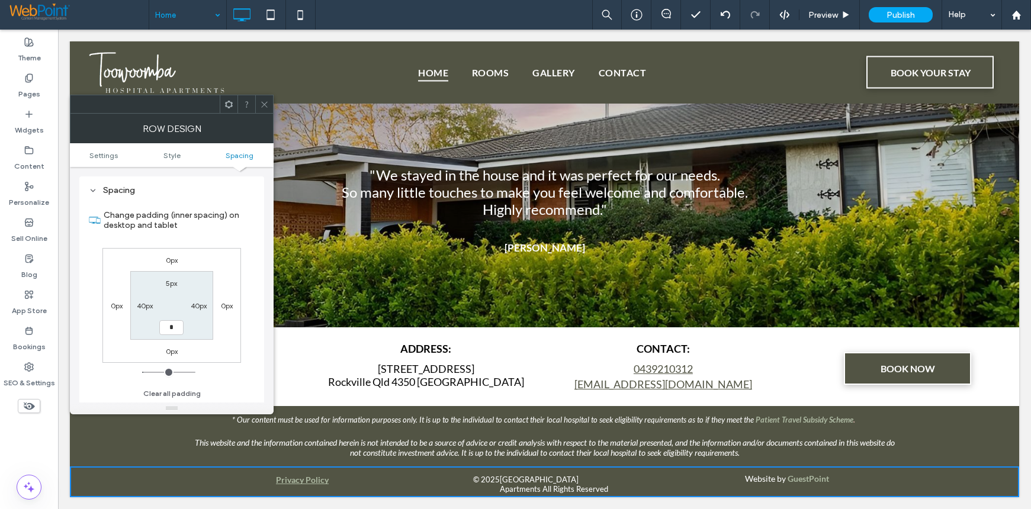
type input "**"
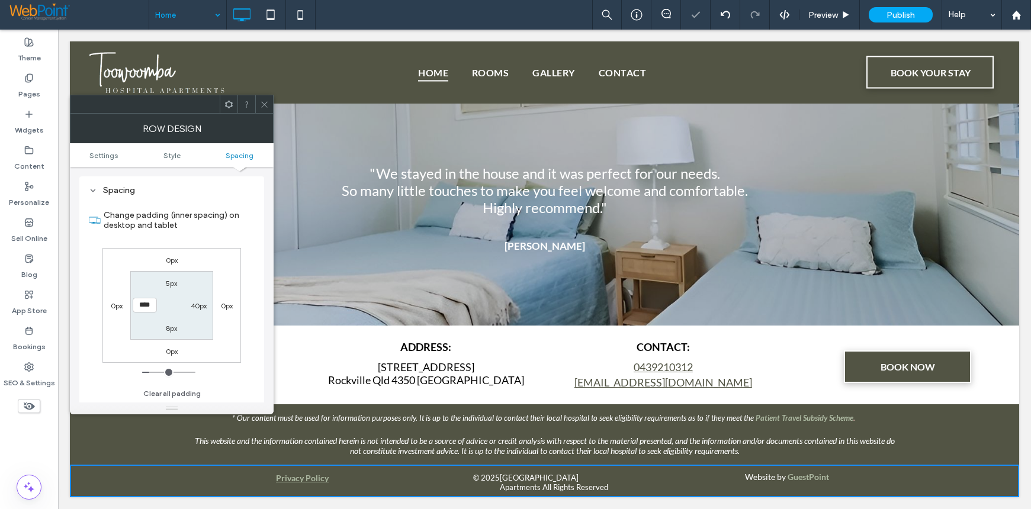
click at [260, 107] on icon at bounding box center [264, 104] width 9 height 9
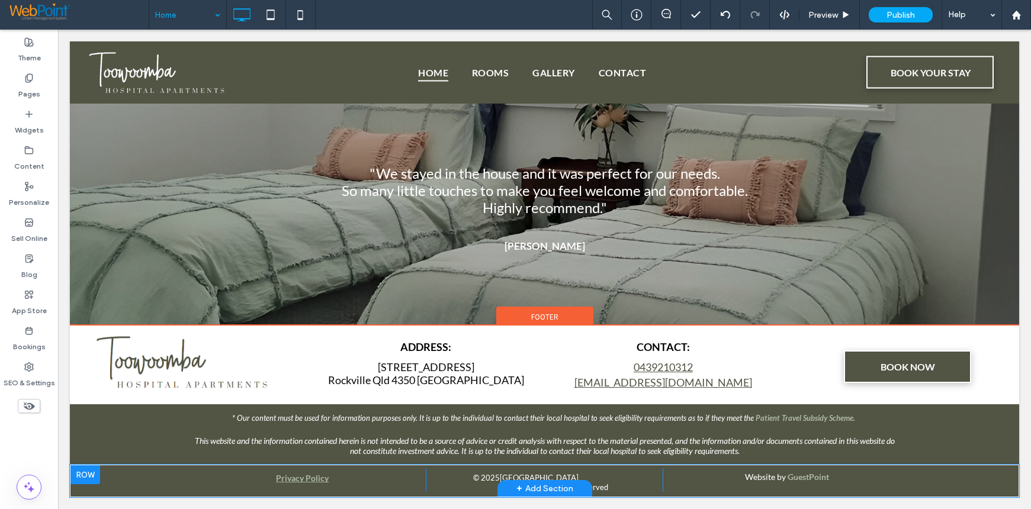
click at [81, 476] on div at bounding box center [85, 474] width 30 height 19
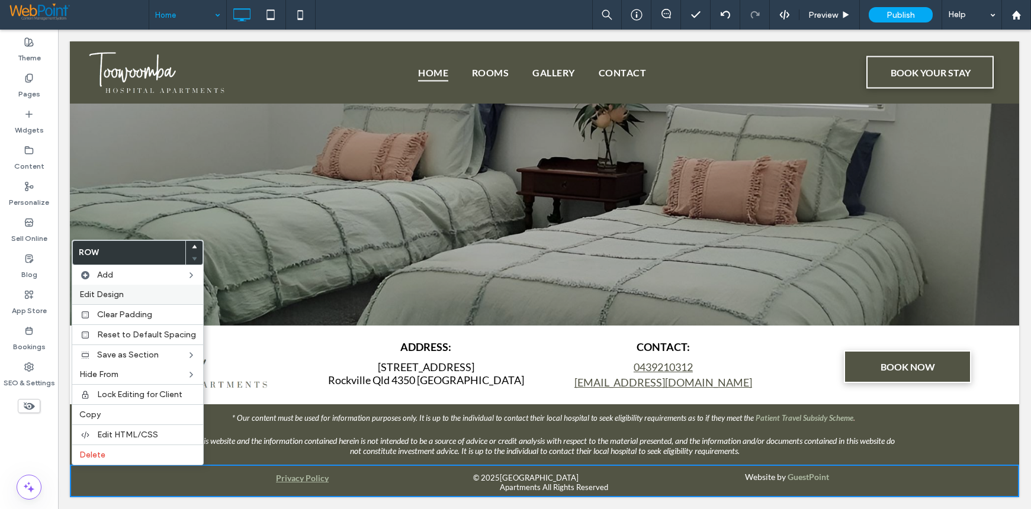
click at [114, 292] on span "Edit Design" at bounding box center [101, 295] width 44 height 10
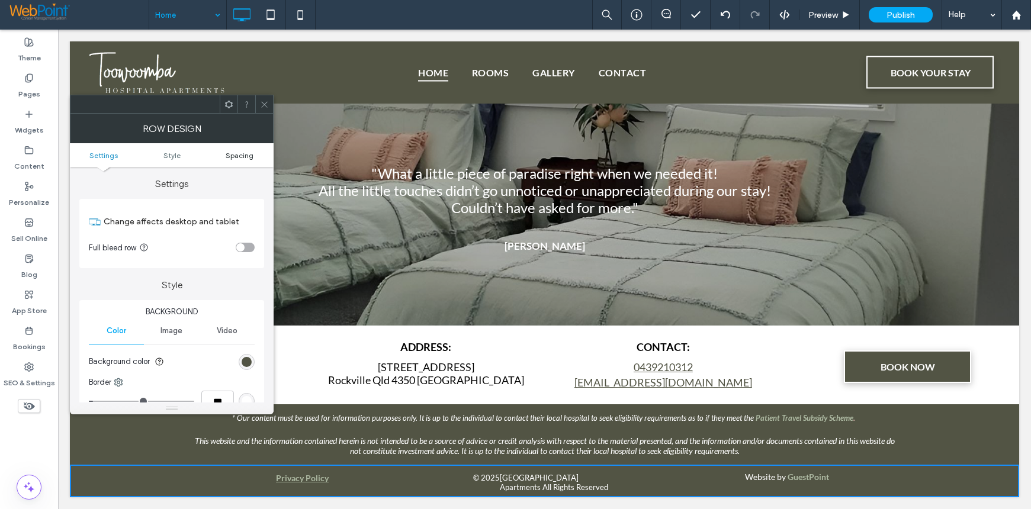
click at [250, 155] on span "Spacing" at bounding box center [240, 155] width 28 height 9
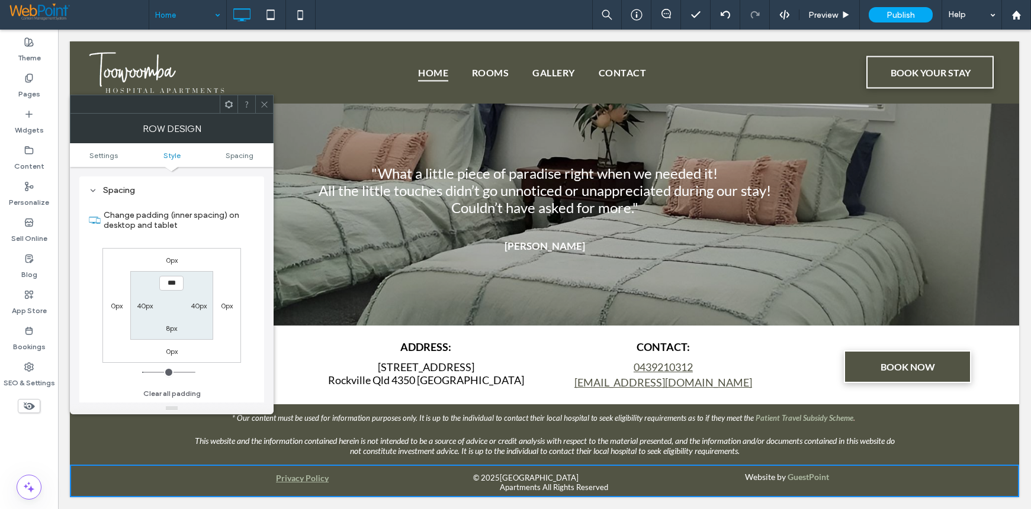
scroll to position [297, 0]
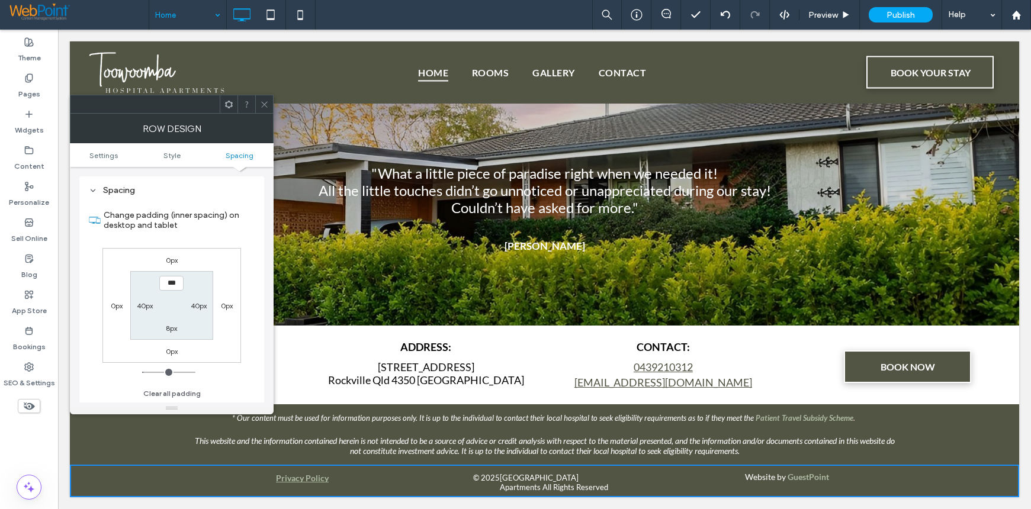
click at [168, 327] on label "8px" at bounding box center [171, 328] width 11 height 9
type input "*"
type input "**"
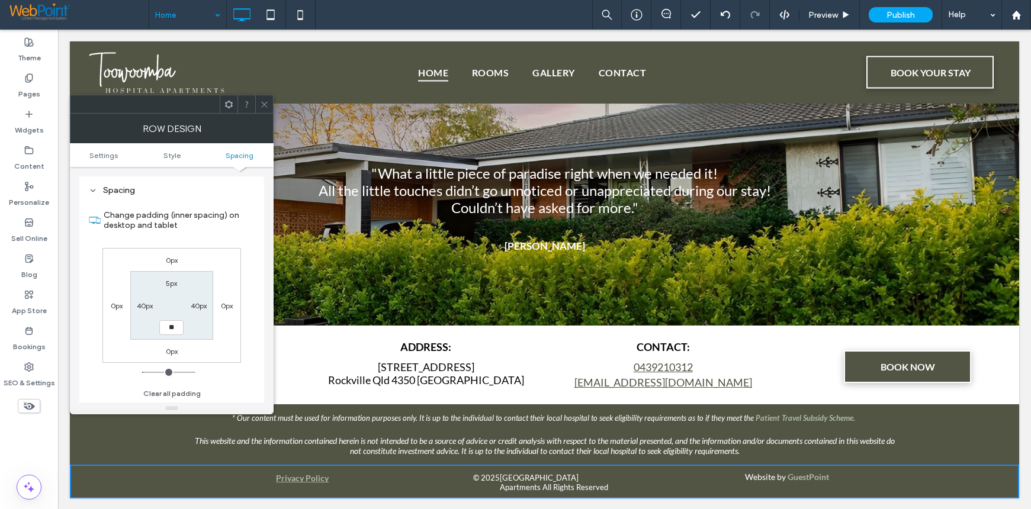
scroll to position [1138, 0]
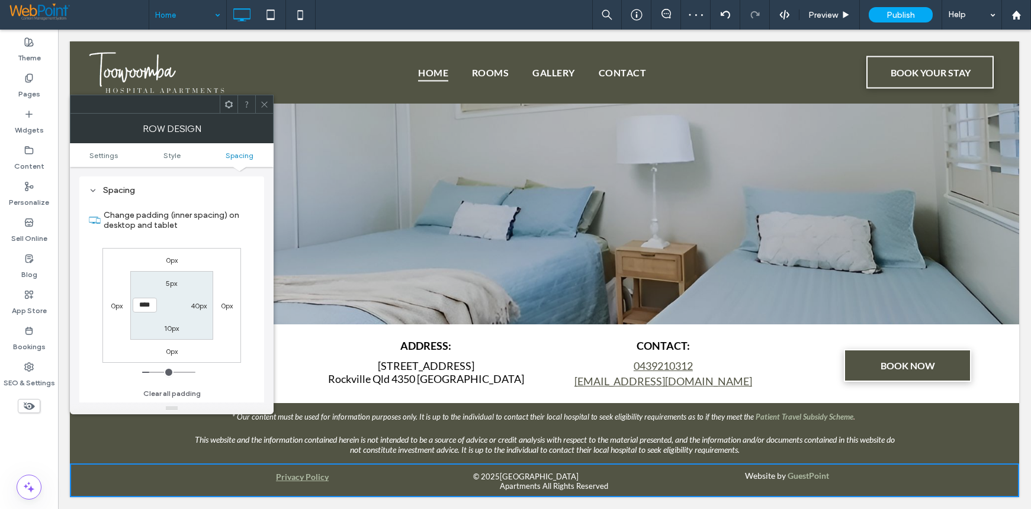
click at [263, 101] on icon at bounding box center [264, 104] width 9 height 9
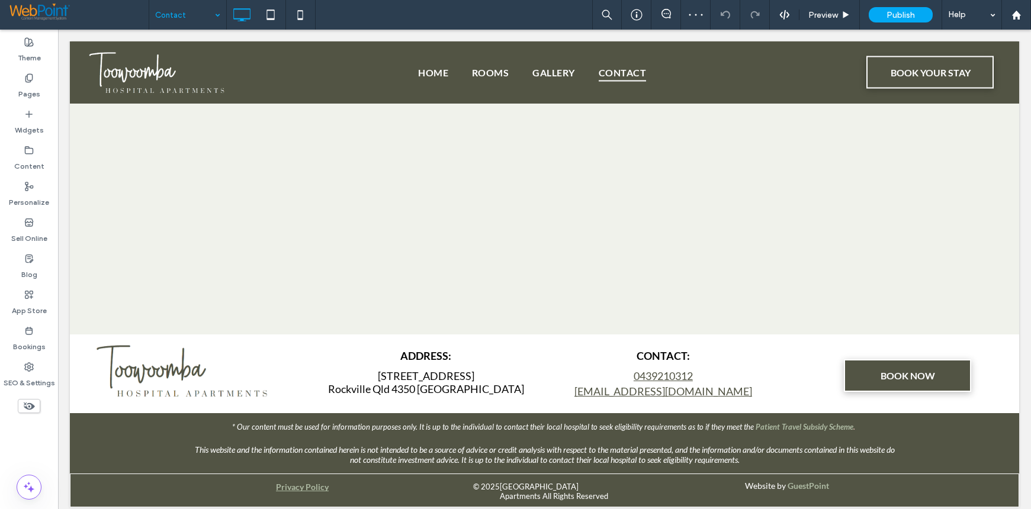
scroll to position [1212, 0]
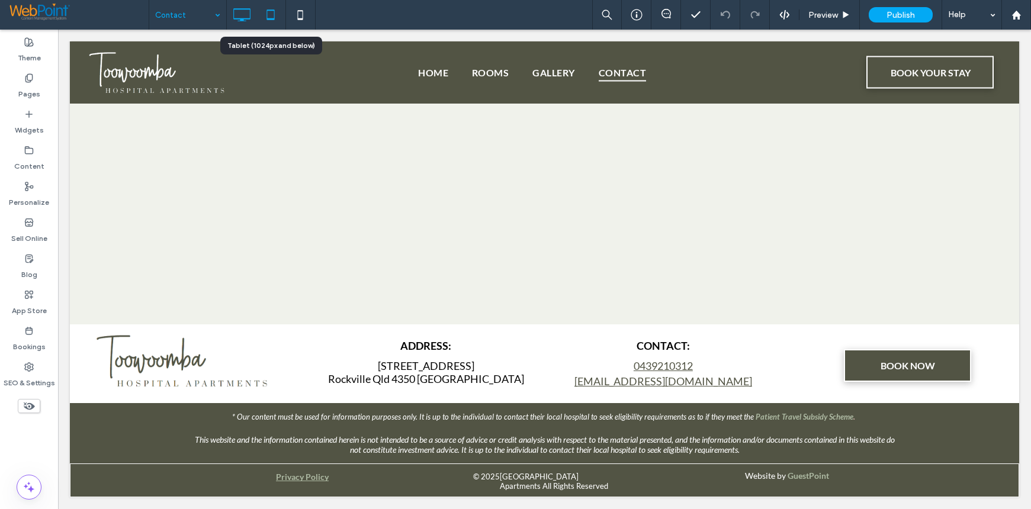
click at [268, 11] on icon at bounding box center [271, 15] width 24 height 24
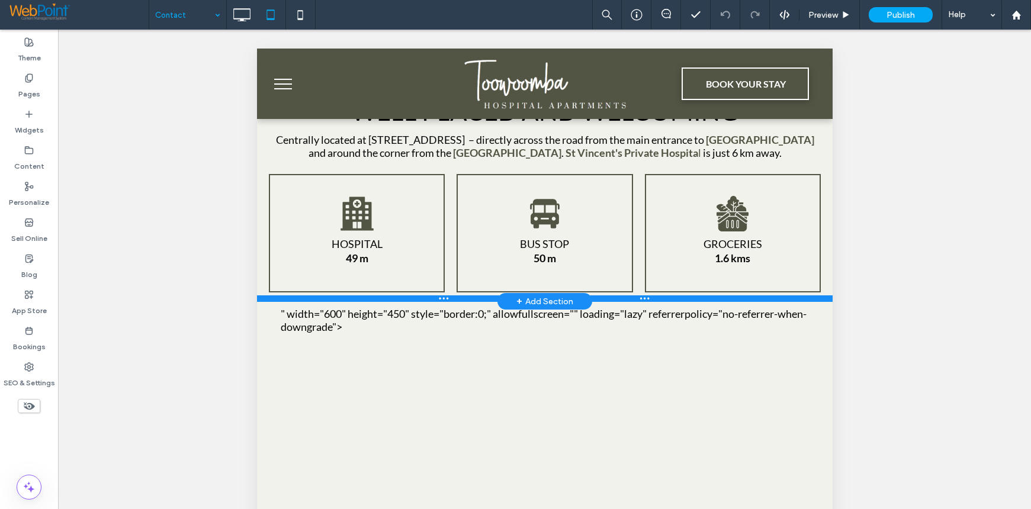
scroll to position [316, 0]
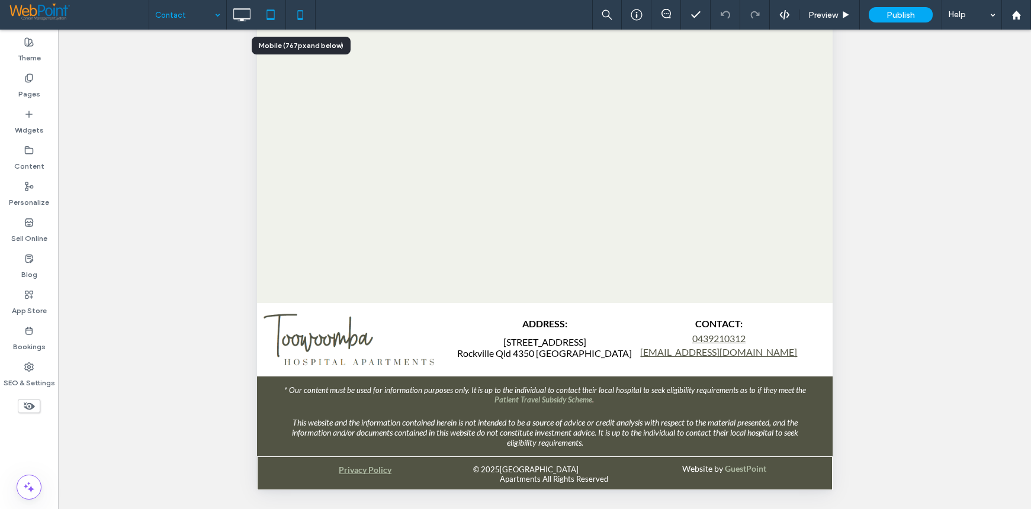
click at [303, 15] on icon at bounding box center [300, 15] width 24 height 24
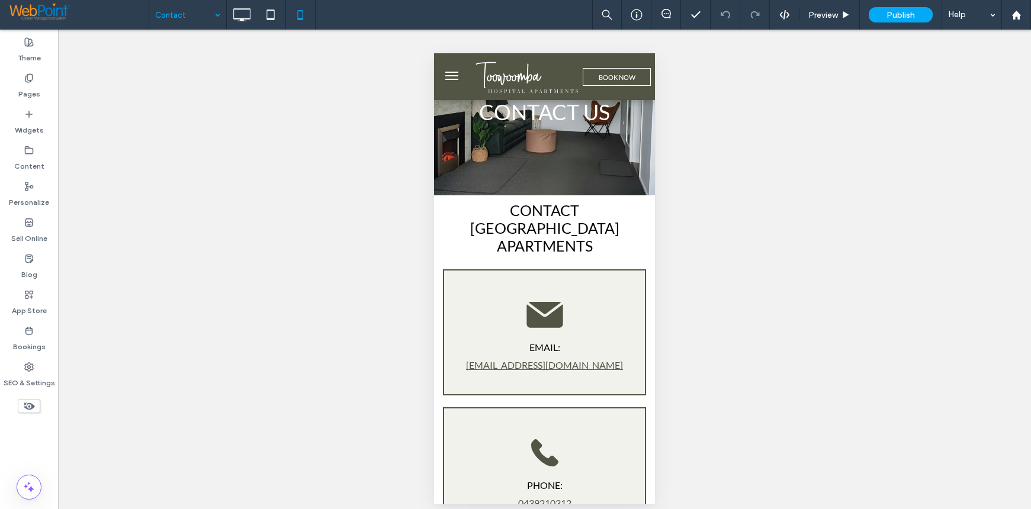
scroll to position [0, 0]
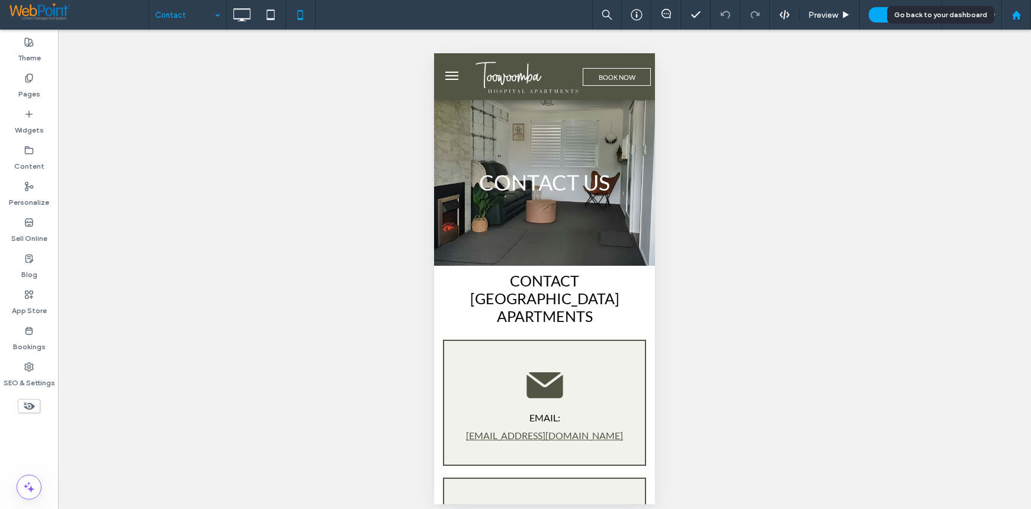
click at [1018, 12] on icon at bounding box center [1016, 15] width 10 height 10
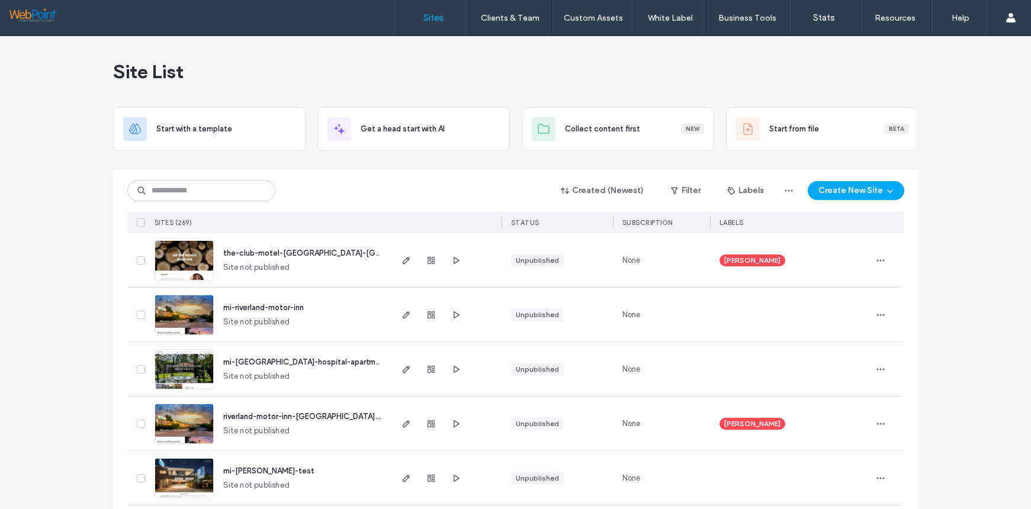
click at [179, 322] on img at bounding box center [184, 335] width 58 height 81
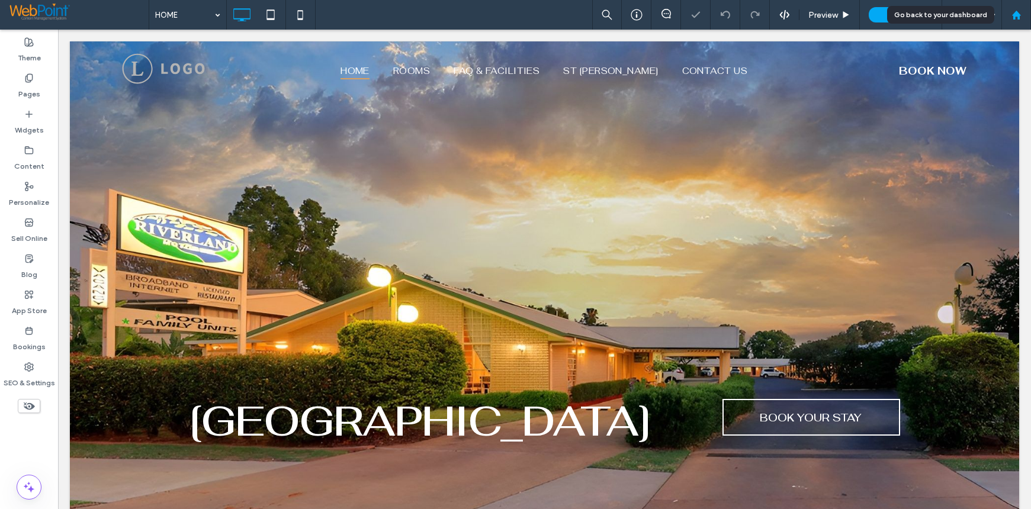
click at [1022, 14] on div at bounding box center [1016, 15] width 28 height 10
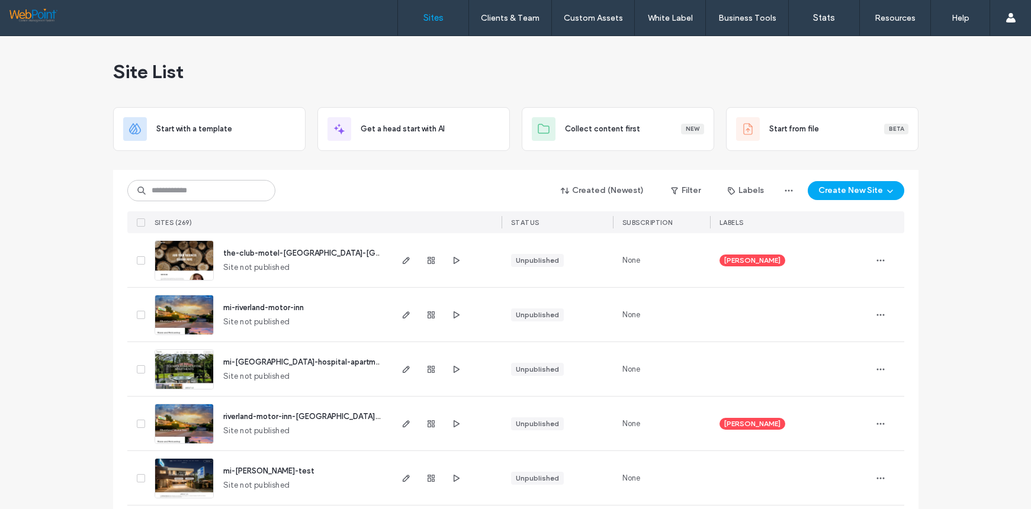
click at [184, 421] on img at bounding box center [184, 444] width 58 height 81
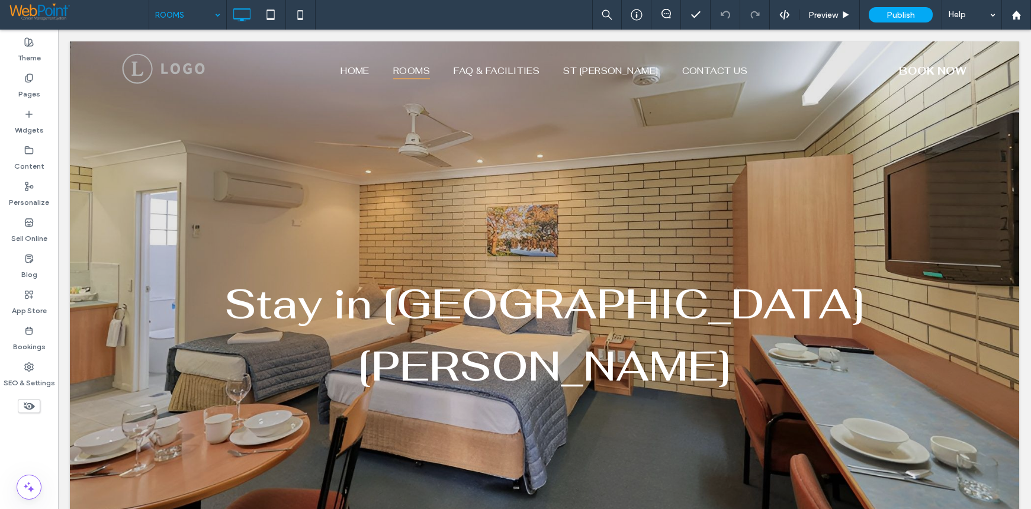
click at [174, 17] on input at bounding box center [184, 15] width 59 height 30
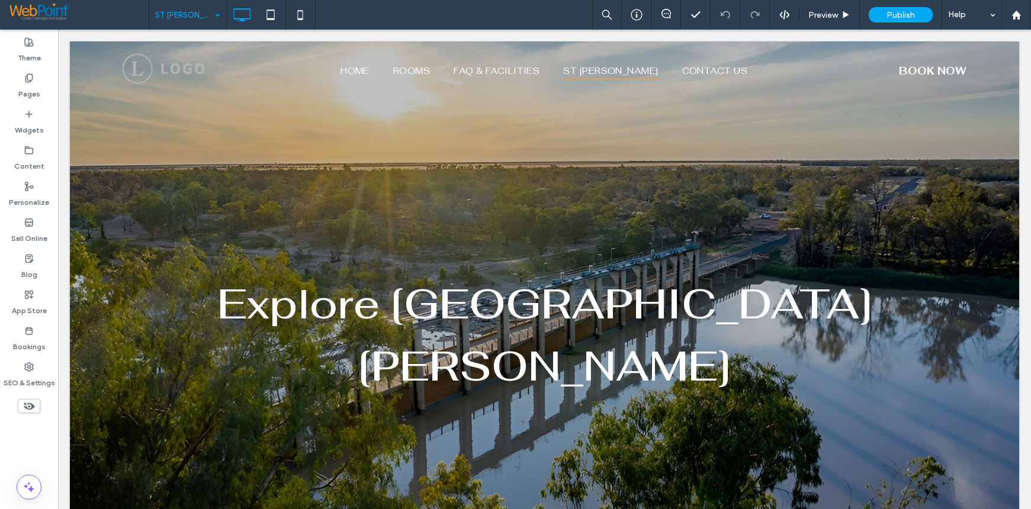
click at [26, 452] on div "Theme Pages Widgets Content Personalize Sell Online Blog App Store Bookings SEO…" at bounding box center [29, 270] width 58 height 480
click at [1018, 17] on use at bounding box center [1015, 14] width 9 height 9
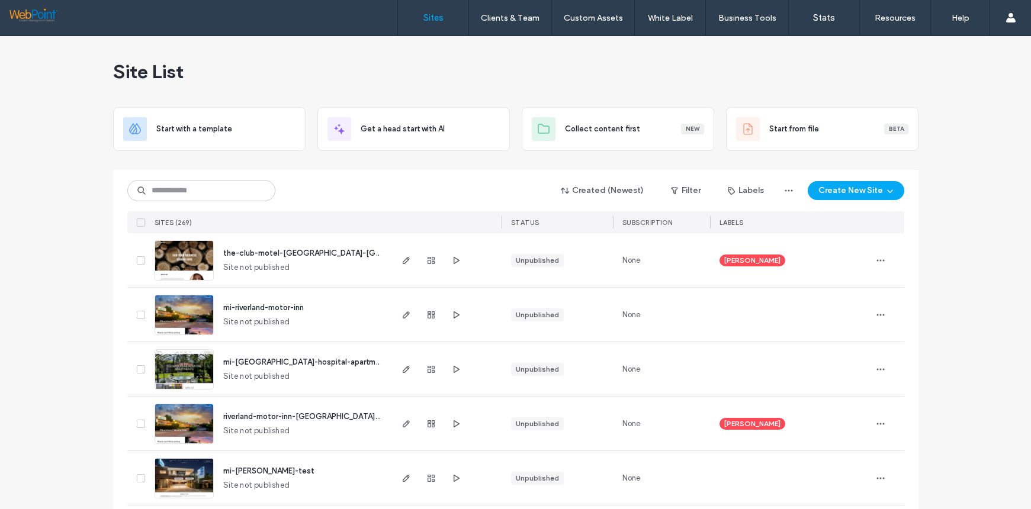
scroll to position [59, 0]
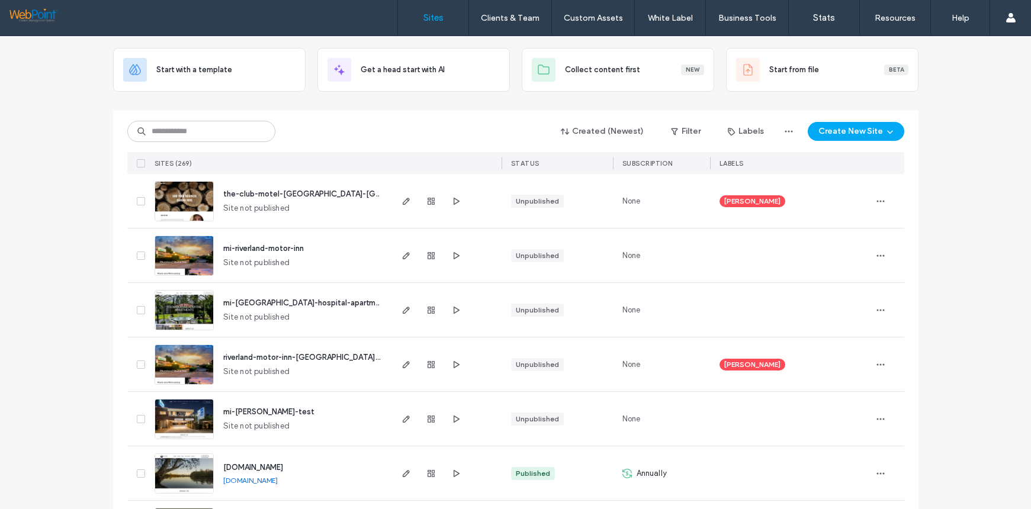
click at [181, 307] on img at bounding box center [184, 331] width 58 height 81
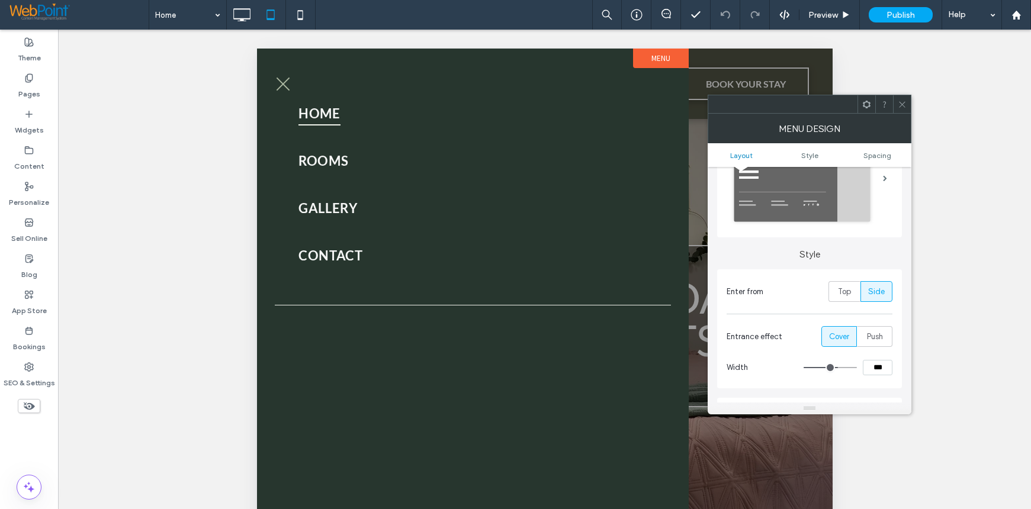
scroll to position [178, 0]
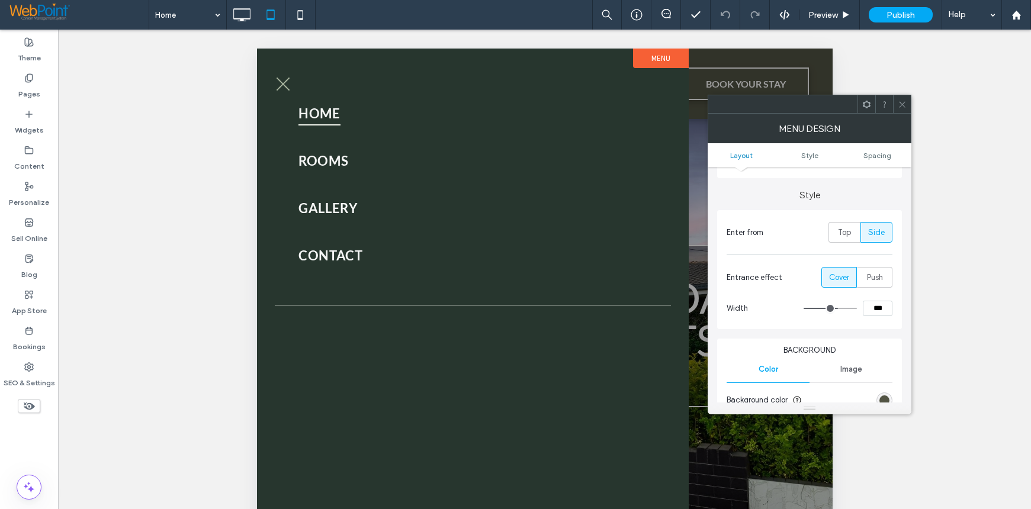
click at [832, 308] on div "***" at bounding box center [847, 308] width 89 height 15
type input "***"
type input "**"
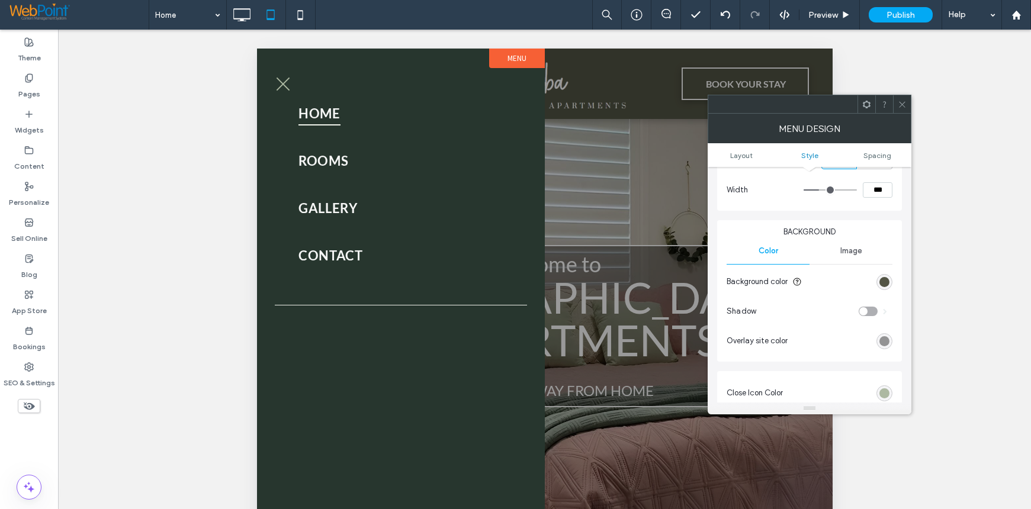
scroll to position [414, 0]
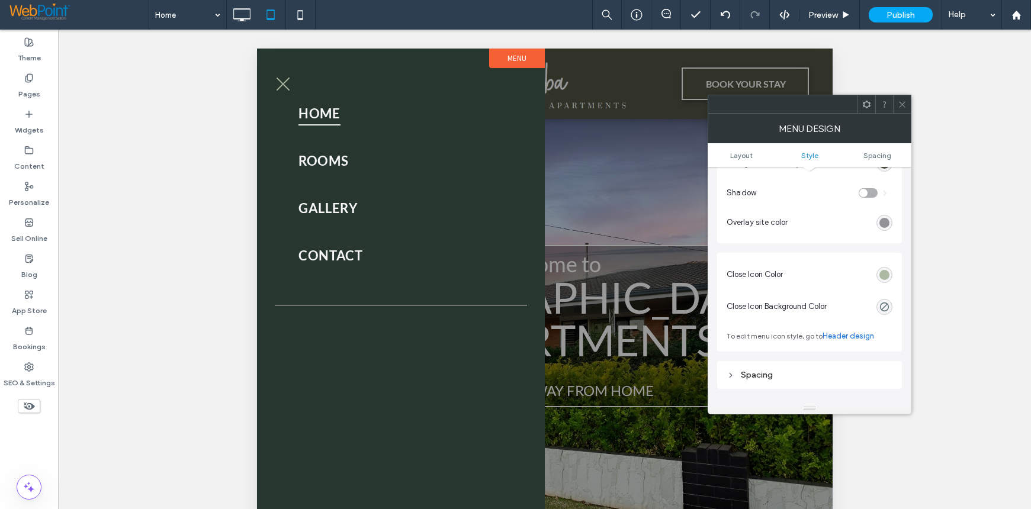
click at [902, 110] on span at bounding box center [902, 104] width 9 height 18
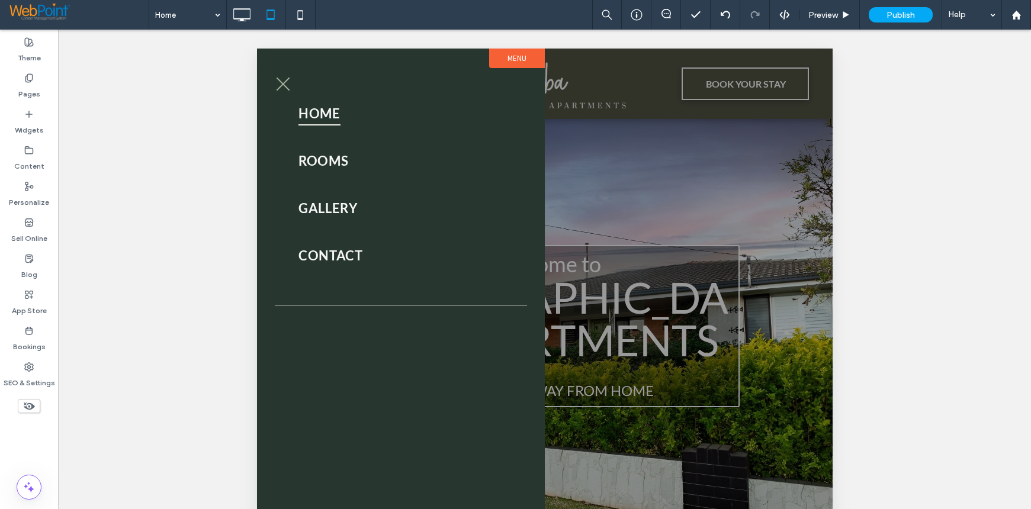
click at [919, 162] on div "Unhide? Yes Unhide? Yes Unhide? Yes Unhide? Yes" at bounding box center [544, 284] width 973 height 509
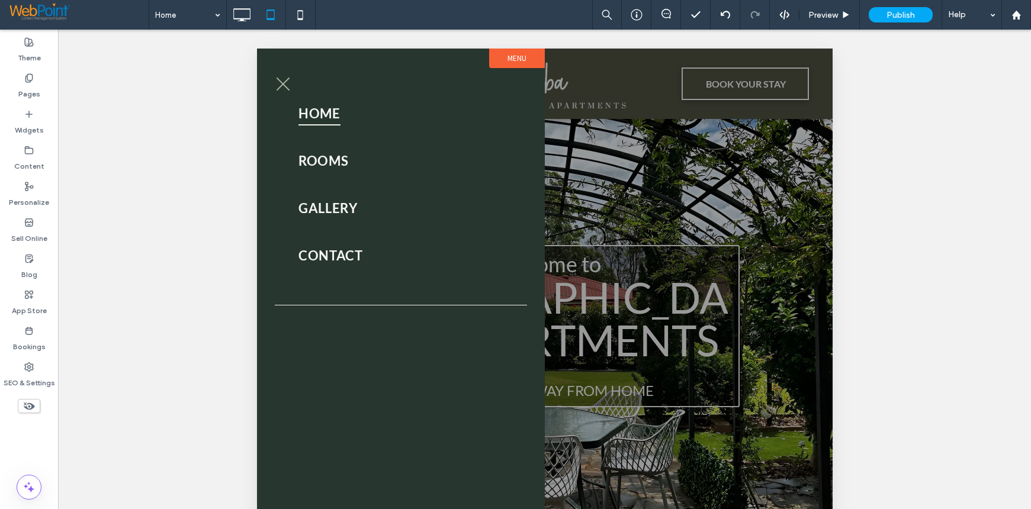
click at [510, 56] on label "Menu" at bounding box center [516, 59] width 56 height 20
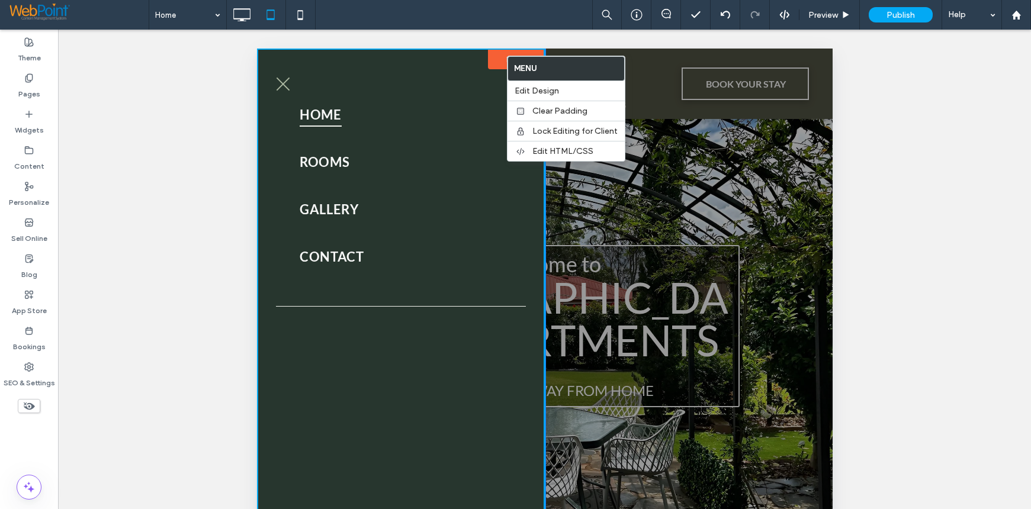
click at [861, 178] on div "Unhide? Yes Unhide? Yes Unhide? Yes Unhide? Yes" at bounding box center [544, 284] width 973 height 509
click at [296, 15] on icon at bounding box center [300, 15] width 24 height 24
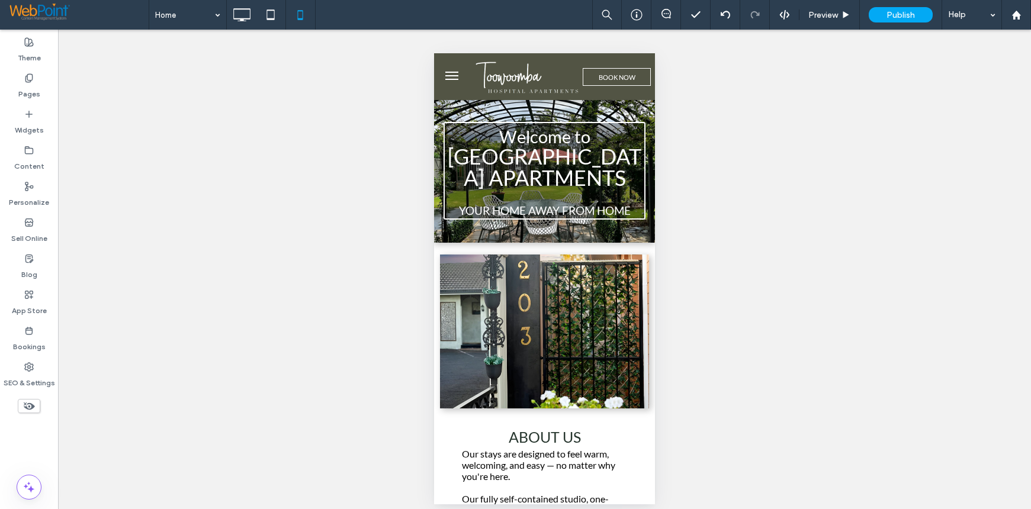
scroll to position [0, 0]
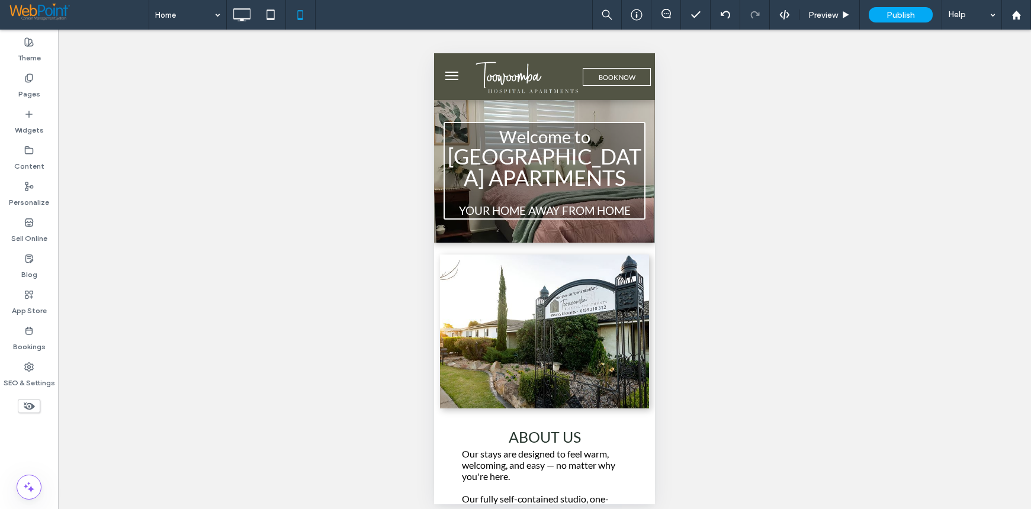
click at [449, 75] on button "menu" at bounding box center [452, 76] width 24 height 24
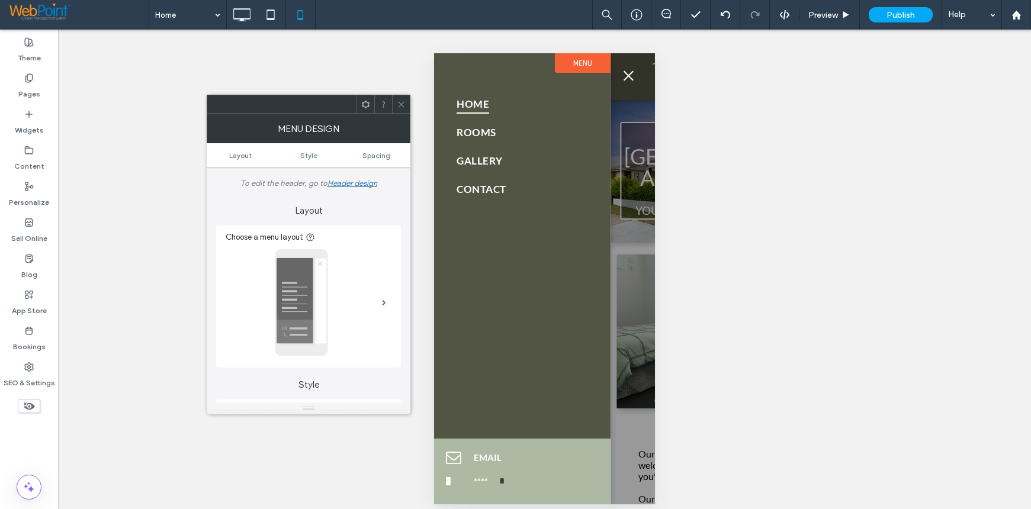
click at [632, 74] on button "menu" at bounding box center [628, 76] width 24 height 24
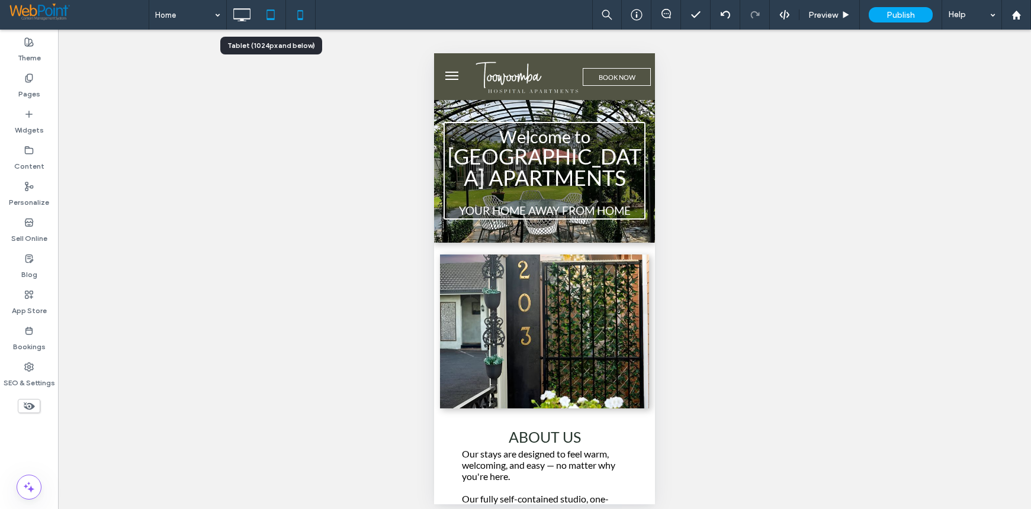
click at [268, 21] on icon at bounding box center [271, 15] width 24 height 24
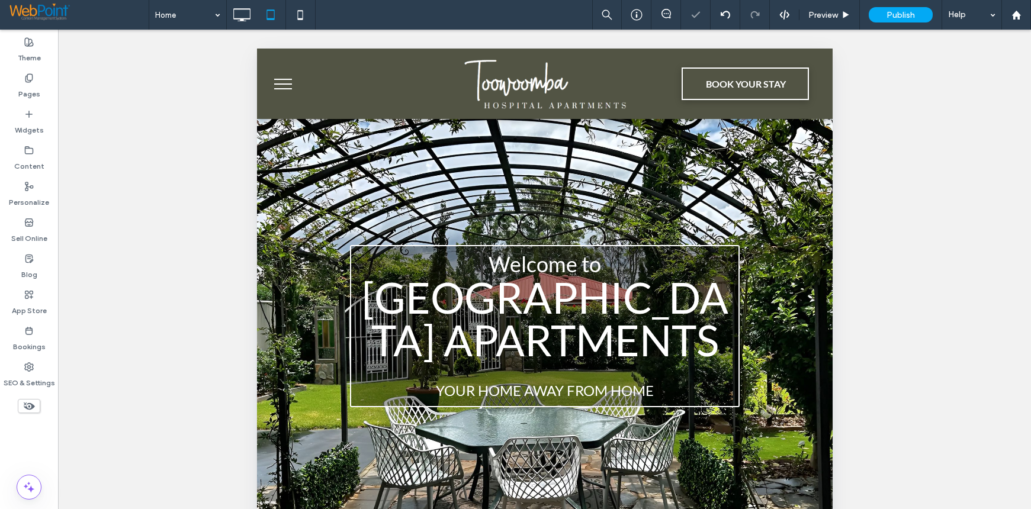
click at [274, 94] on button "menu" at bounding box center [282, 84] width 31 height 31
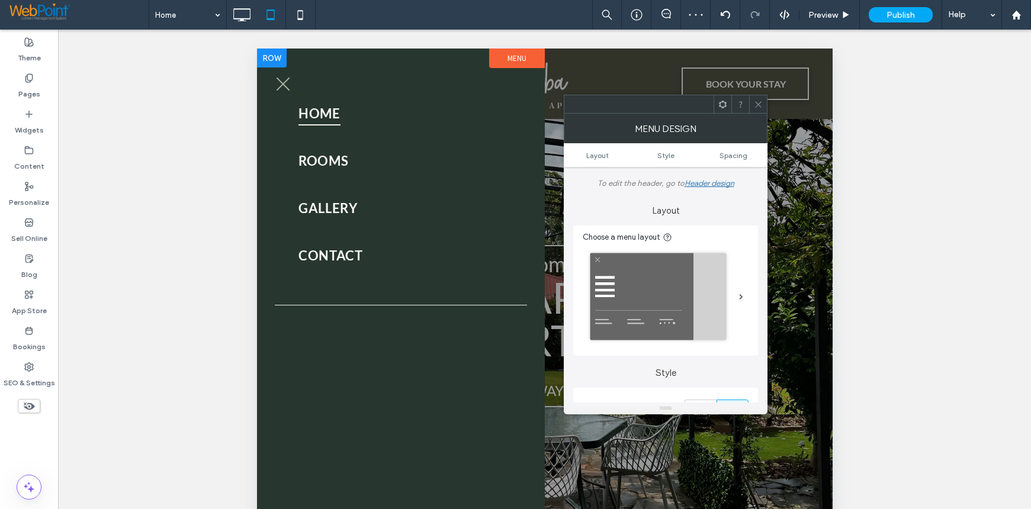
click at [420, 368] on div "Home Rooms Gallery Contact Click To Paste Row" at bounding box center [400, 350] width 288 height 602
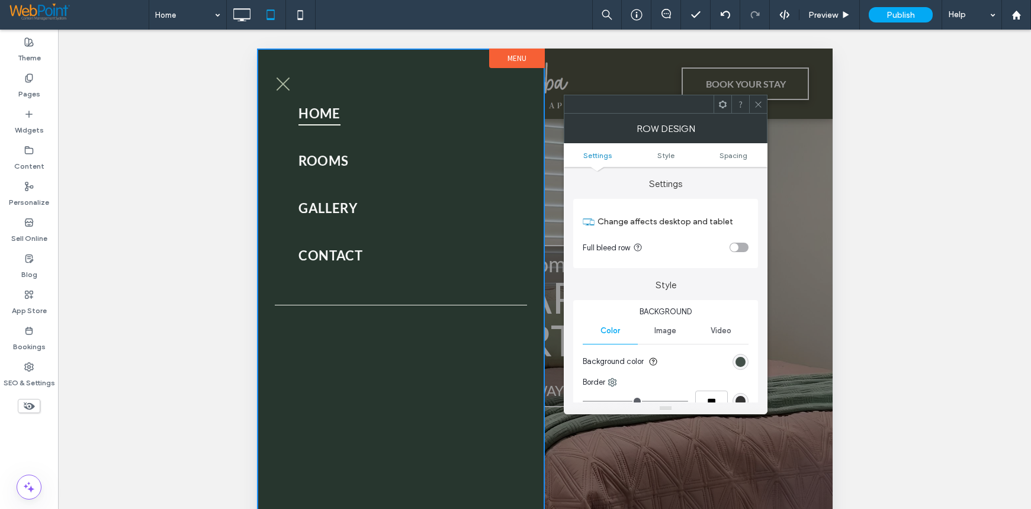
click at [739, 363] on div "rgb(39, 54, 46)" at bounding box center [740, 362] width 10 height 10
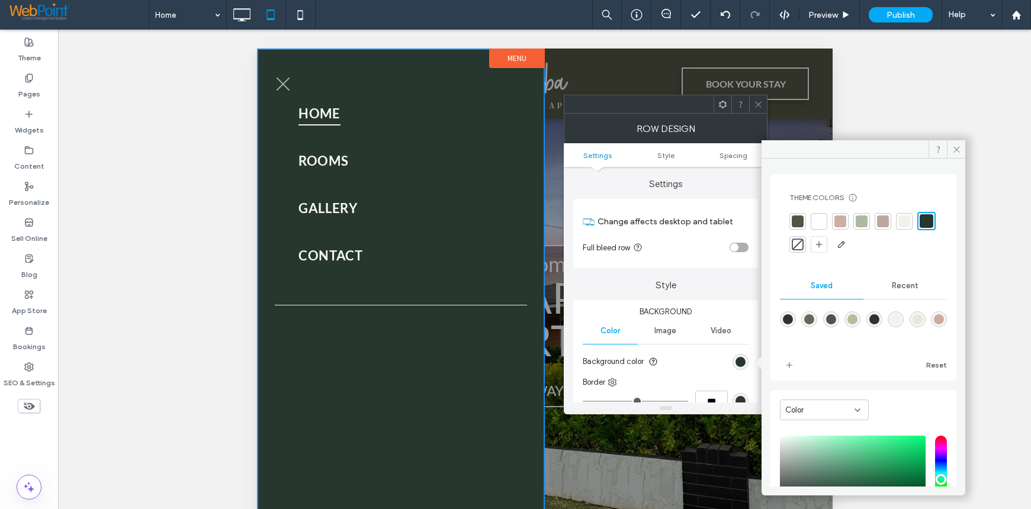
click at [796, 224] on div at bounding box center [798, 221] width 12 height 12
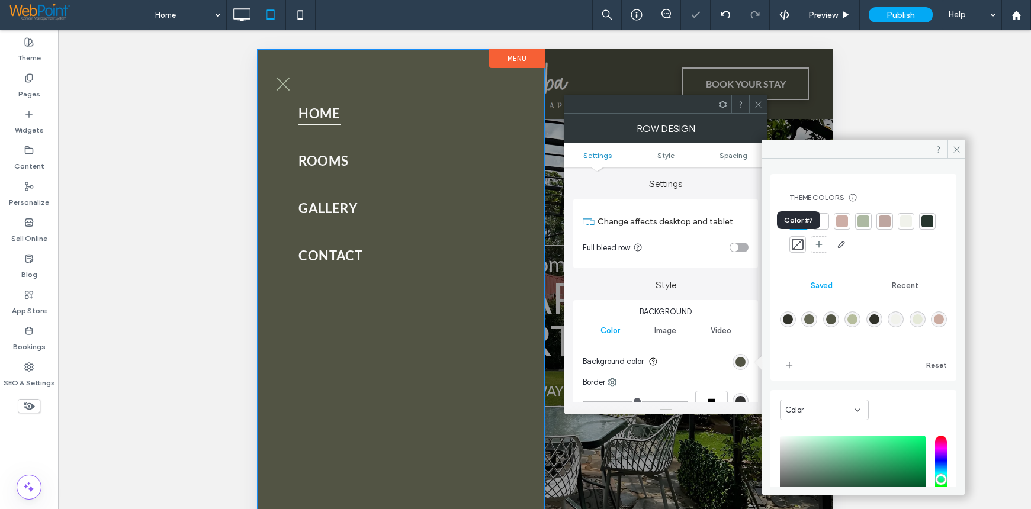
click at [921, 227] on div at bounding box center [927, 221] width 12 height 12
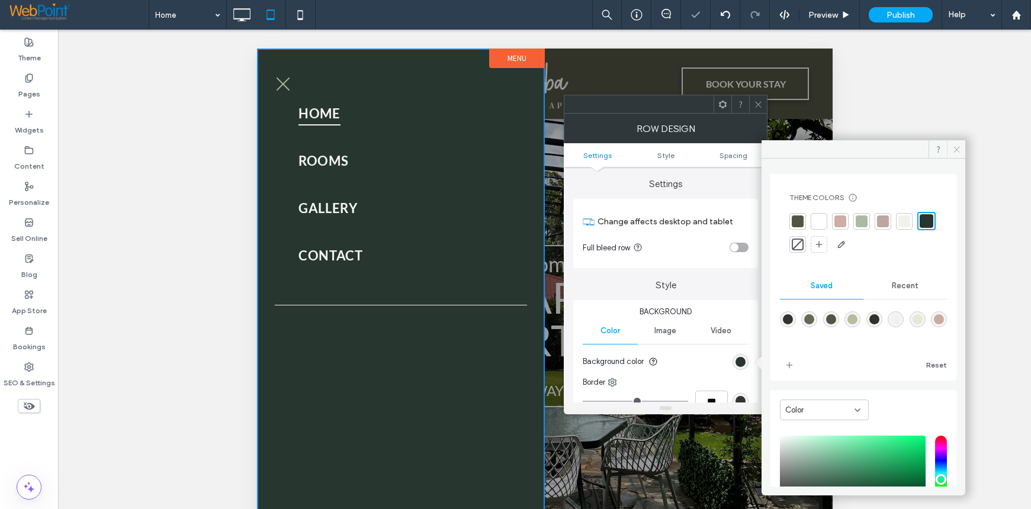
click at [953, 152] on icon at bounding box center [956, 149] width 9 height 9
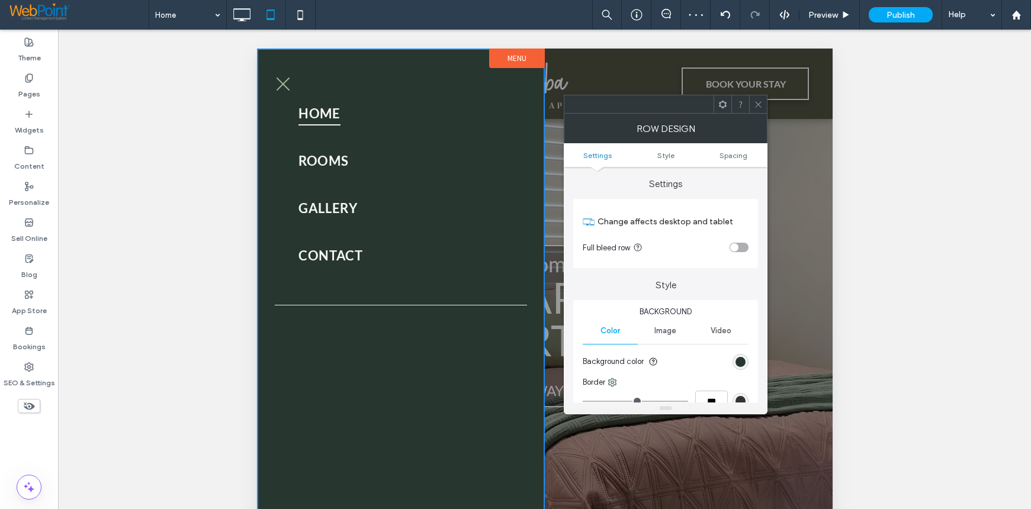
click at [761, 102] on use at bounding box center [758, 104] width 6 height 6
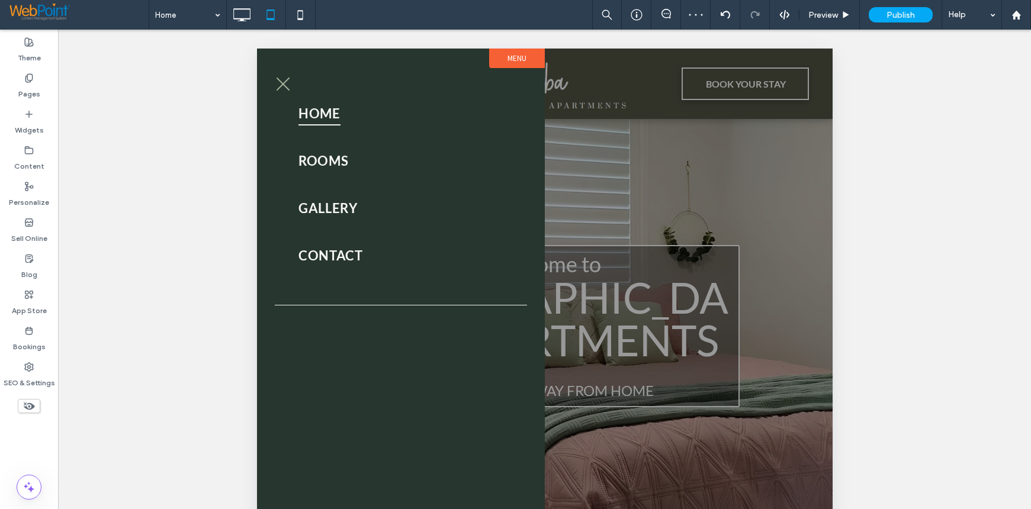
click at [516, 57] on label "Menu" at bounding box center [516, 59] width 56 height 20
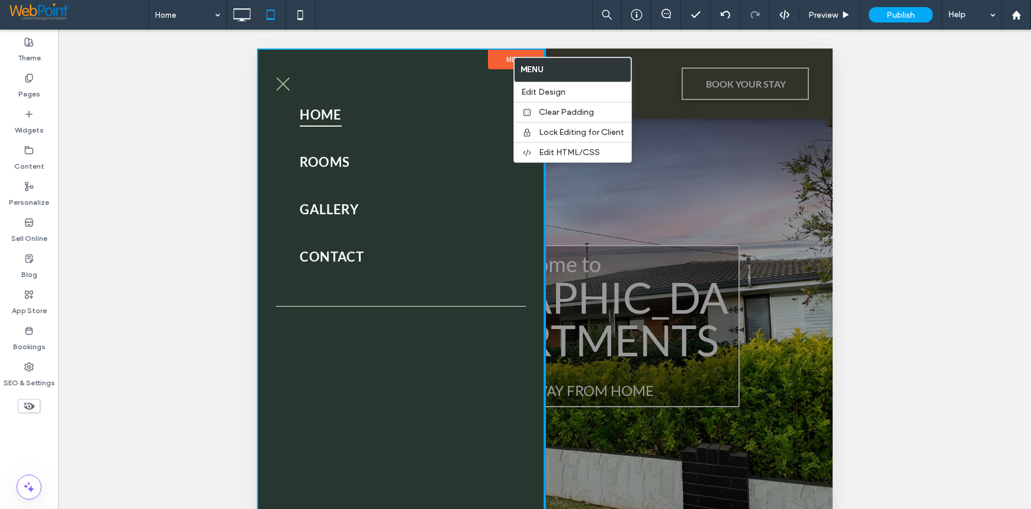
click at [181, 138] on div "Unhide? Yes Unhide? Yes Unhide? Yes Unhide? Yes Unhide? Yes Unhide? Yes Unhide?…" at bounding box center [544, 284] width 973 height 509
click at [300, 13] on icon at bounding box center [300, 15] width 24 height 24
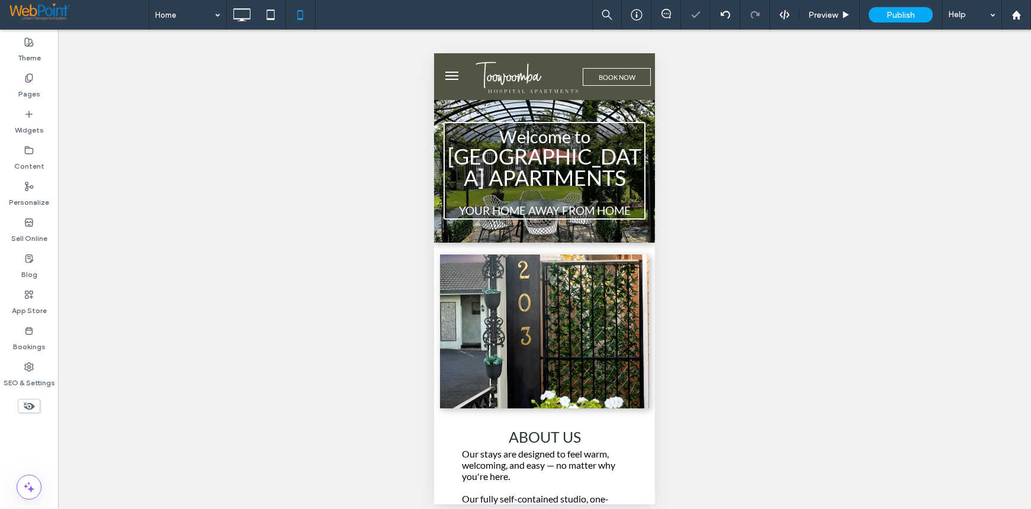
click at [449, 78] on button "menu" at bounding box center [452, 76] width 24 height 24
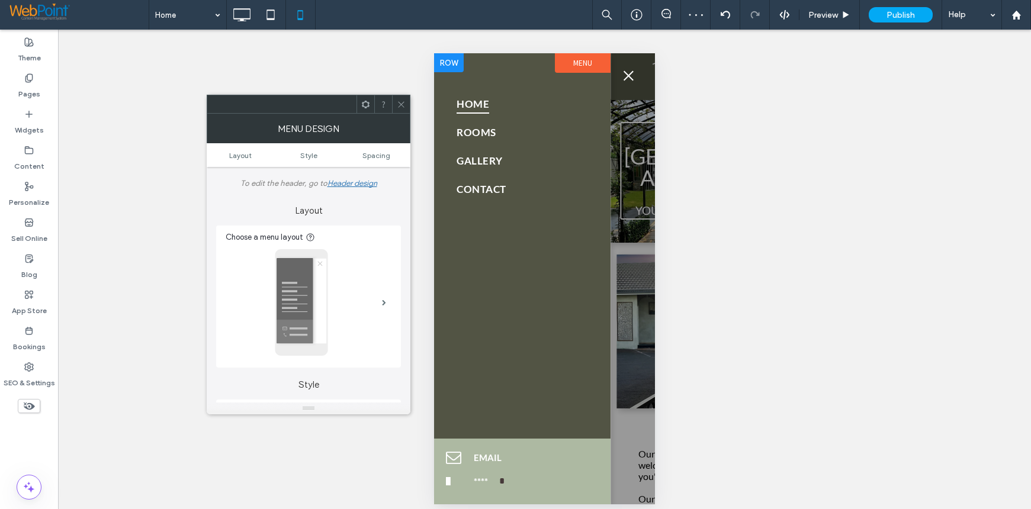
click at [512, 305] on div "Home Rooms Gallery Contact Click To Paste" at bounding box center [522, 245] width 176 height 385
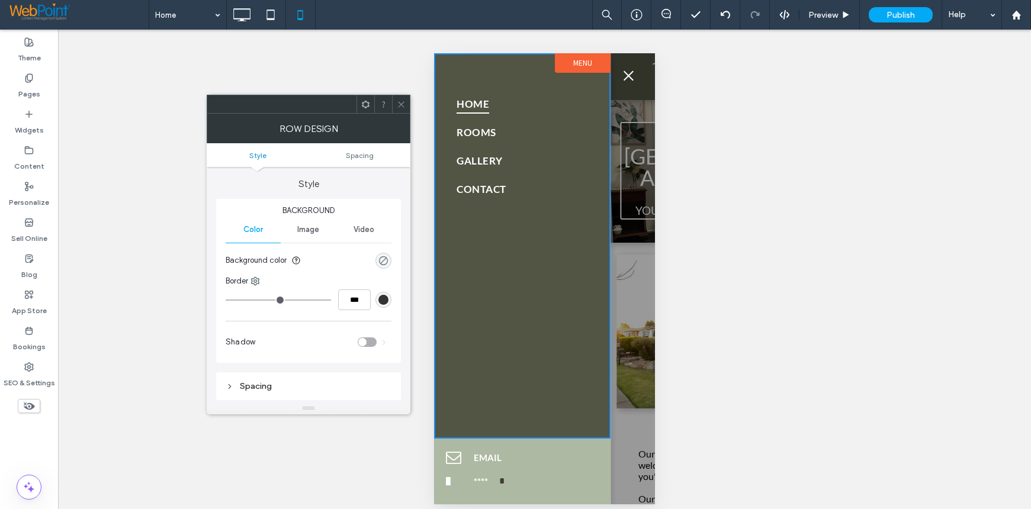
click at [384, 262] on div "rgba(0, 0, 0, 0)" at bounding box center [383, 261] width 10 height 10
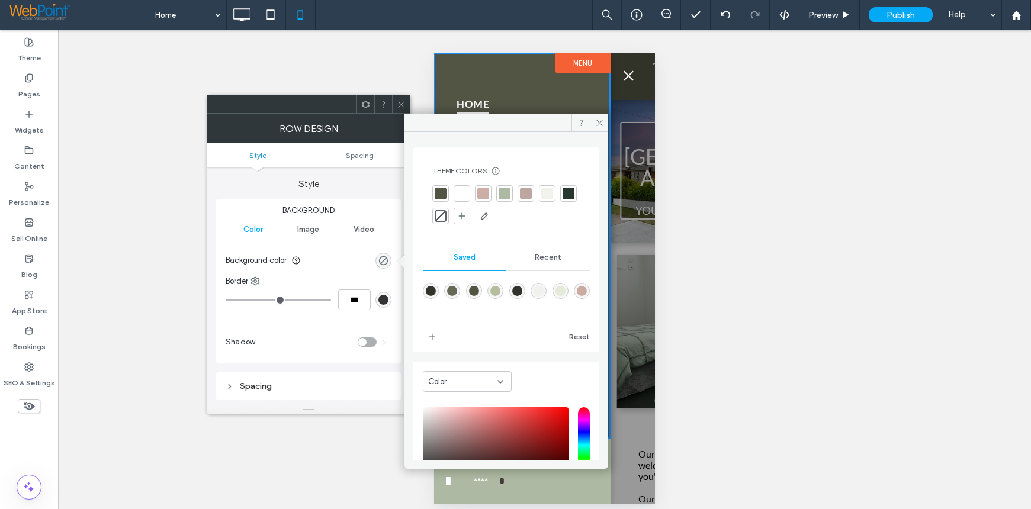
click at [562, 200] on div at bounding box center [568, 194] width 12 height 12
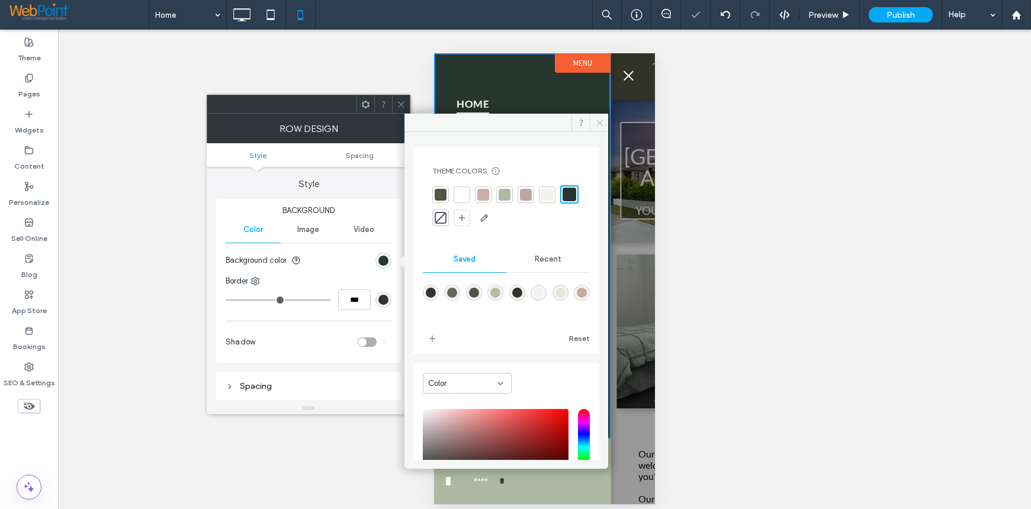
click at [596, 122] on icon at bounding box center [599, 122] width 9 height 9
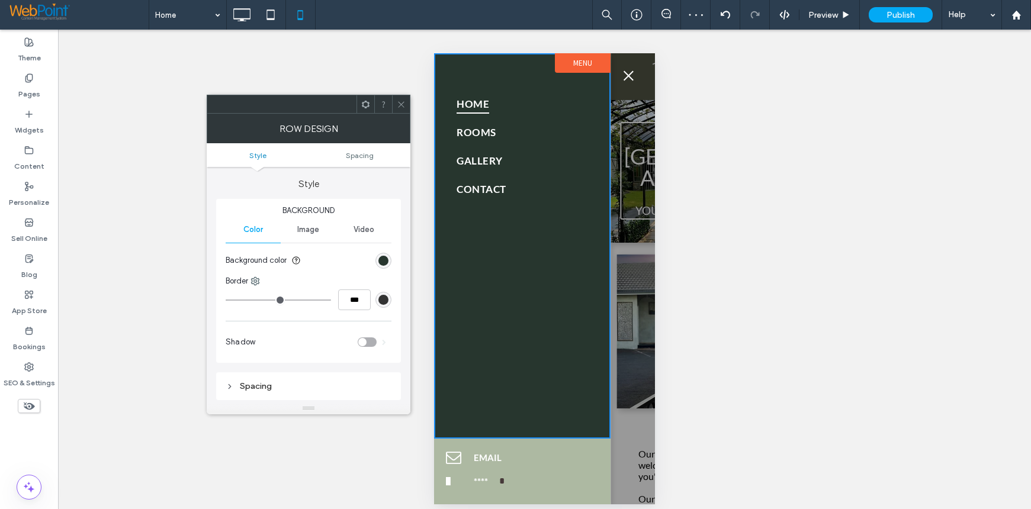
click at [407, 103] on div at bounding box center [401, 104] width 18 height 18
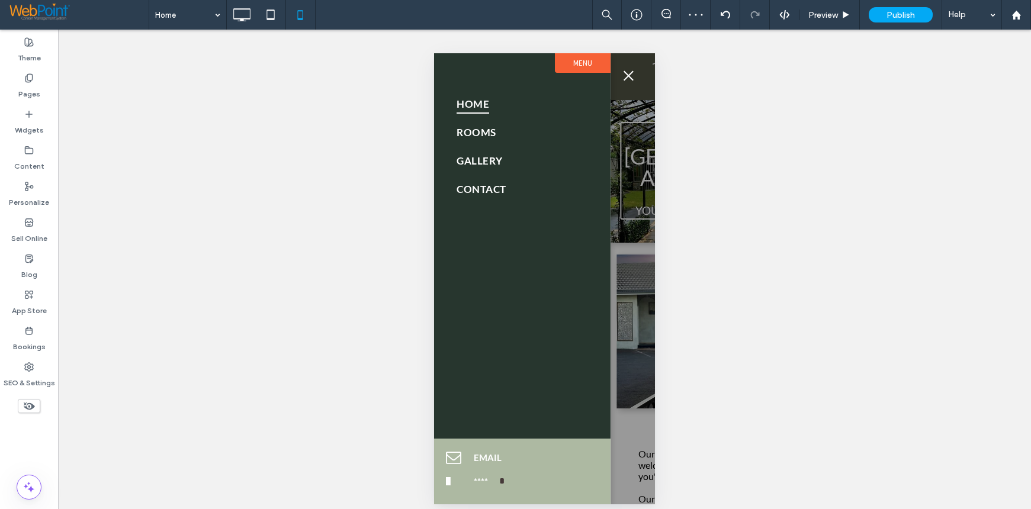
click at [629, 81] on button "menu" at bounding box center [628, 76] width 24 height 24
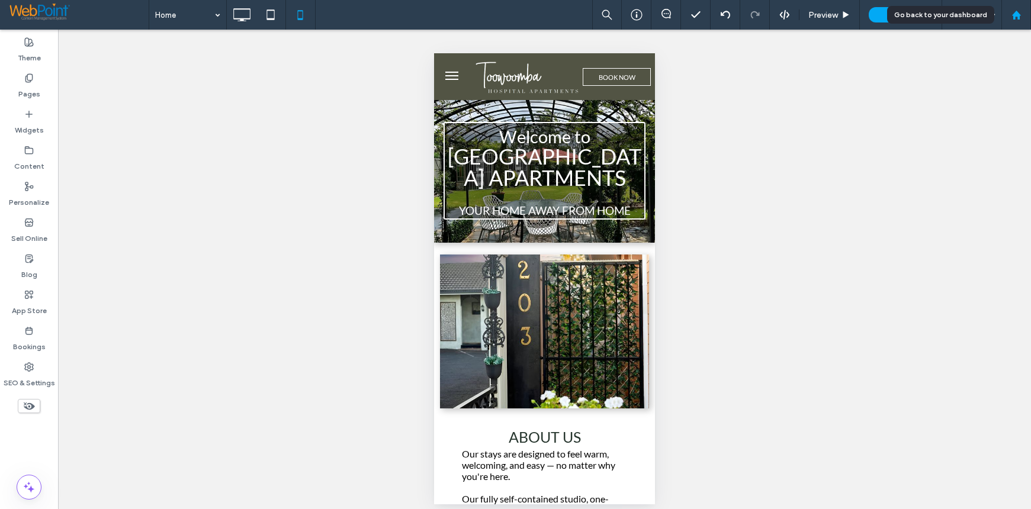
click at [1021, 12] on icon at bounding box center [1016, 15] width 10 height 10
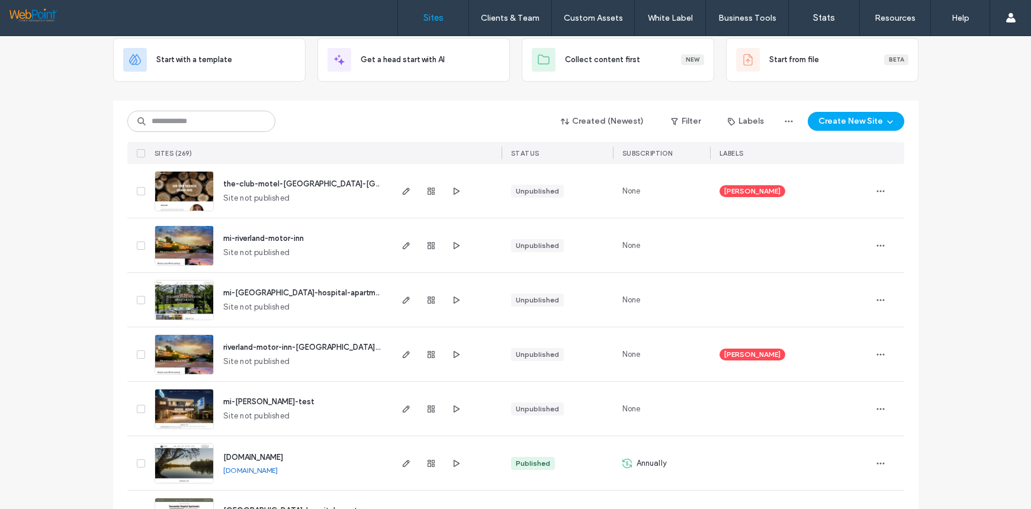
scroll to position [118, 0]
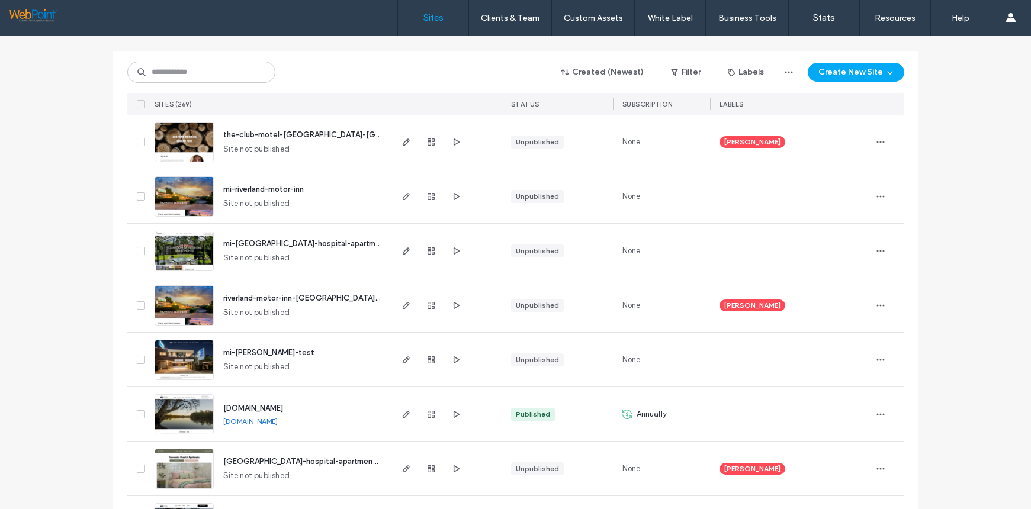
click at [192, 252] on img at bounding box center [184, 271] width 58 height 81
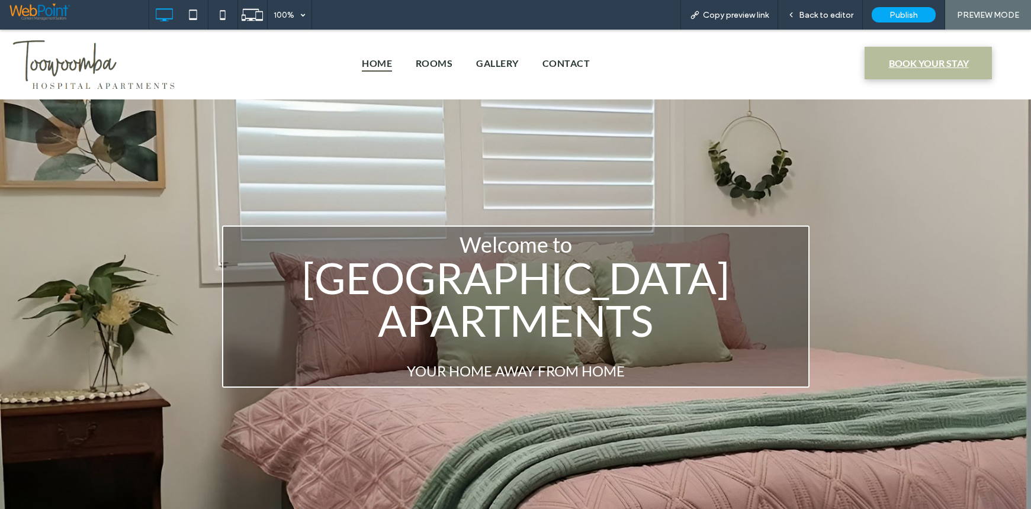
click at [912, 69] on span "BOOK YOUR STAY" at bounding box center [929, 63] width 80 height 30
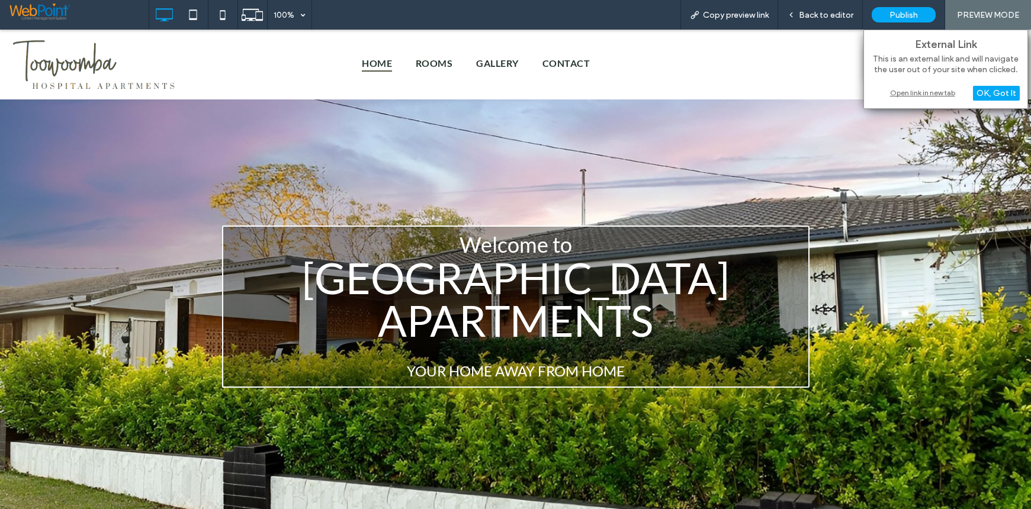
click at [912, 92] on div "Open link in new tab" at bounding box center [945, 92] width 148 height 12
